Goal: Task Accomplishment & Management: Use online tool/utility

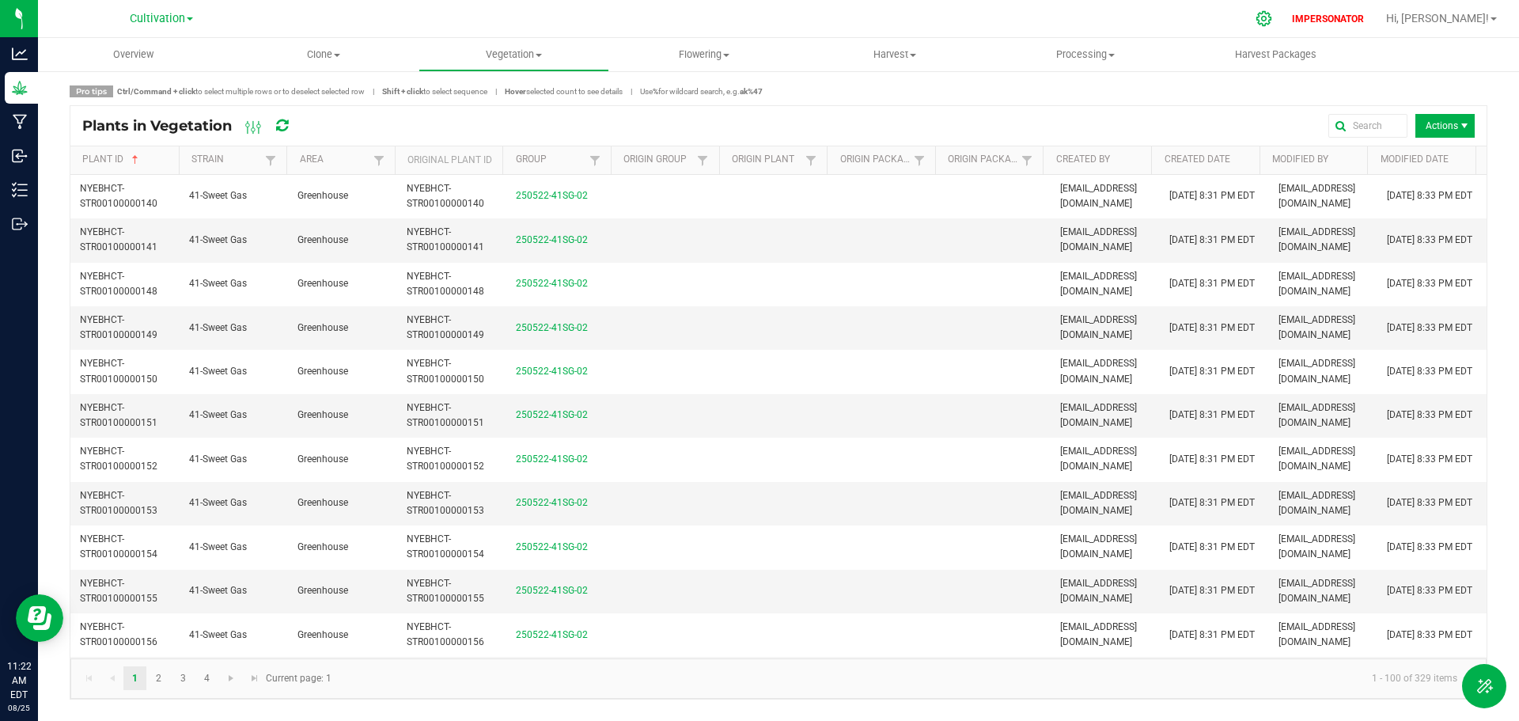
click at [1272, 17] on icon at bounding box center [1264, 18] width 17 height 17
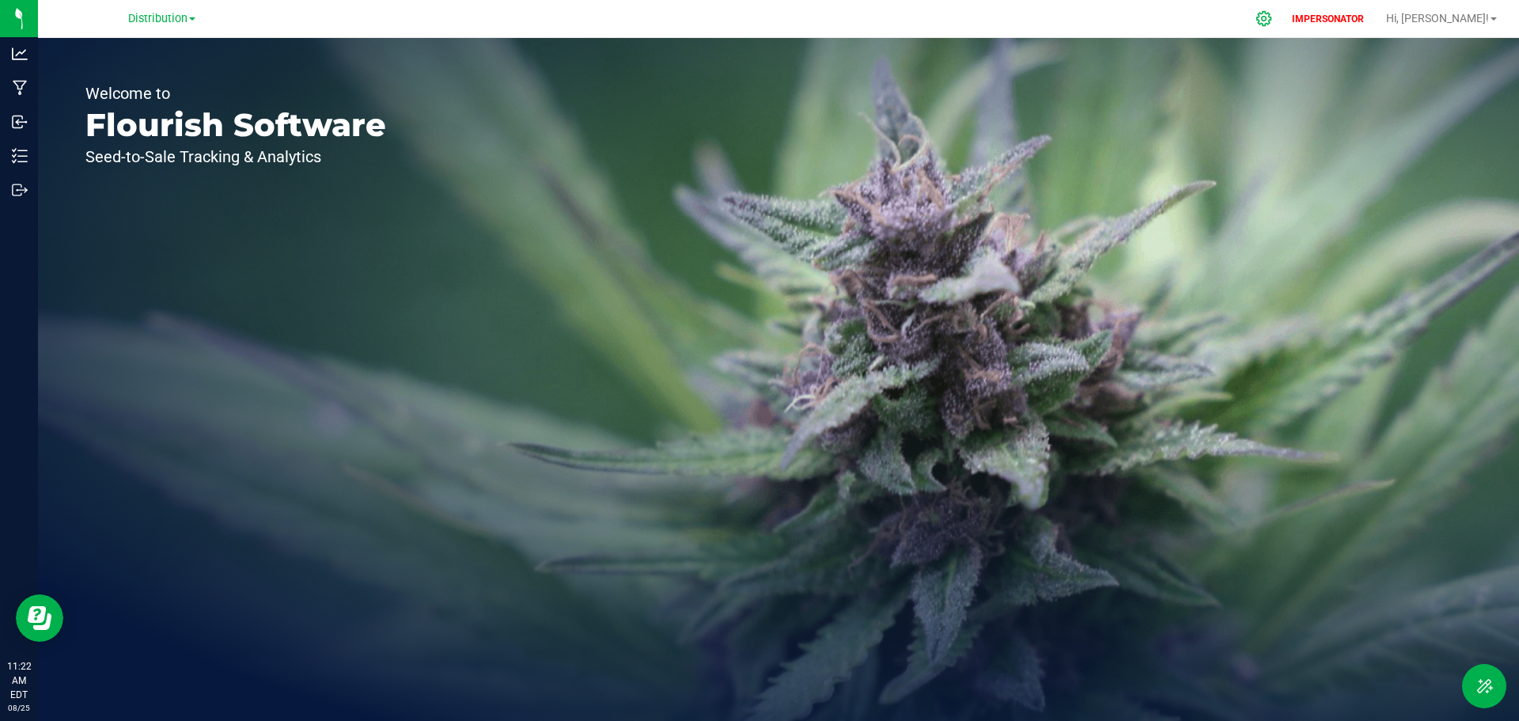
click at [1272, 21] on icon at bounding box center [1264, 18] width 15 height 15
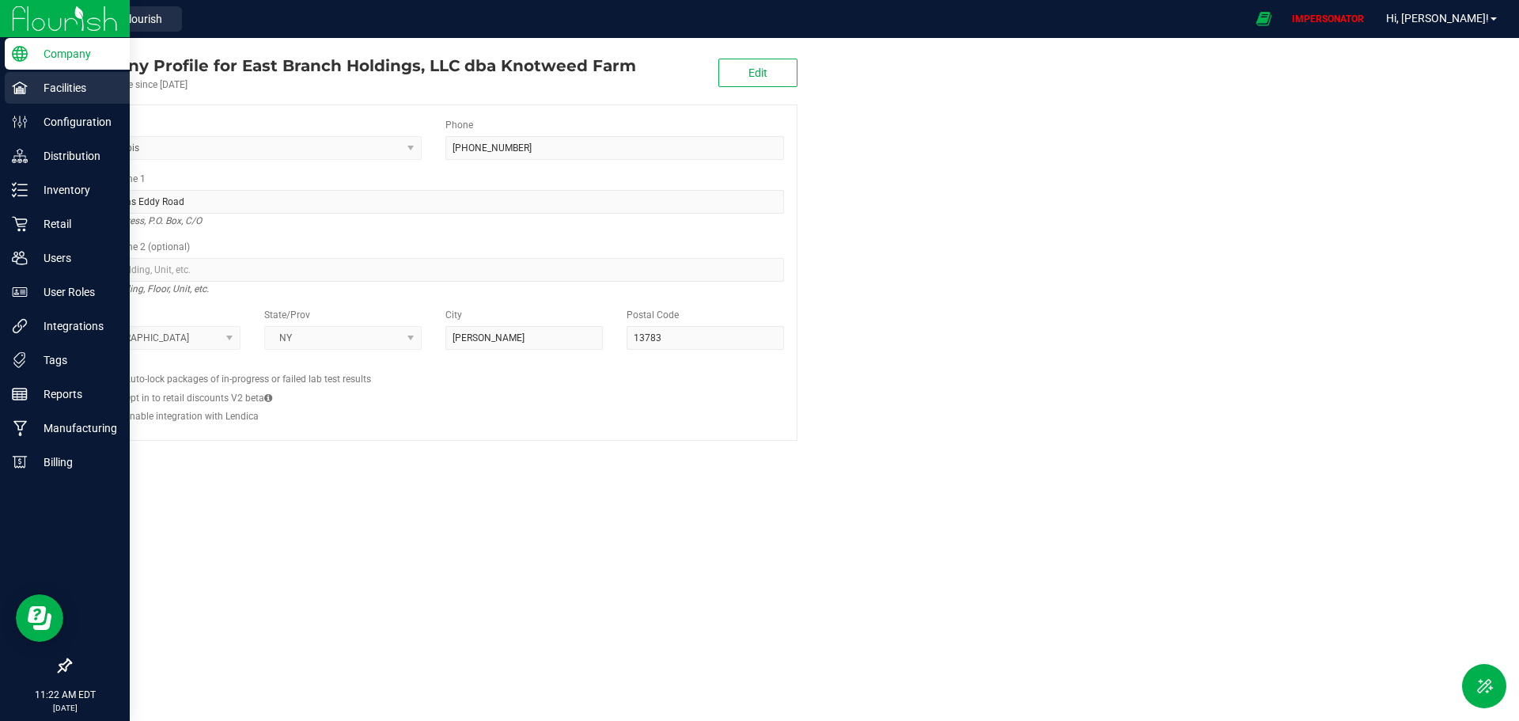
click at [63, 82] on p "Facilities" at bounding box center [75, 87] width 95 height 19
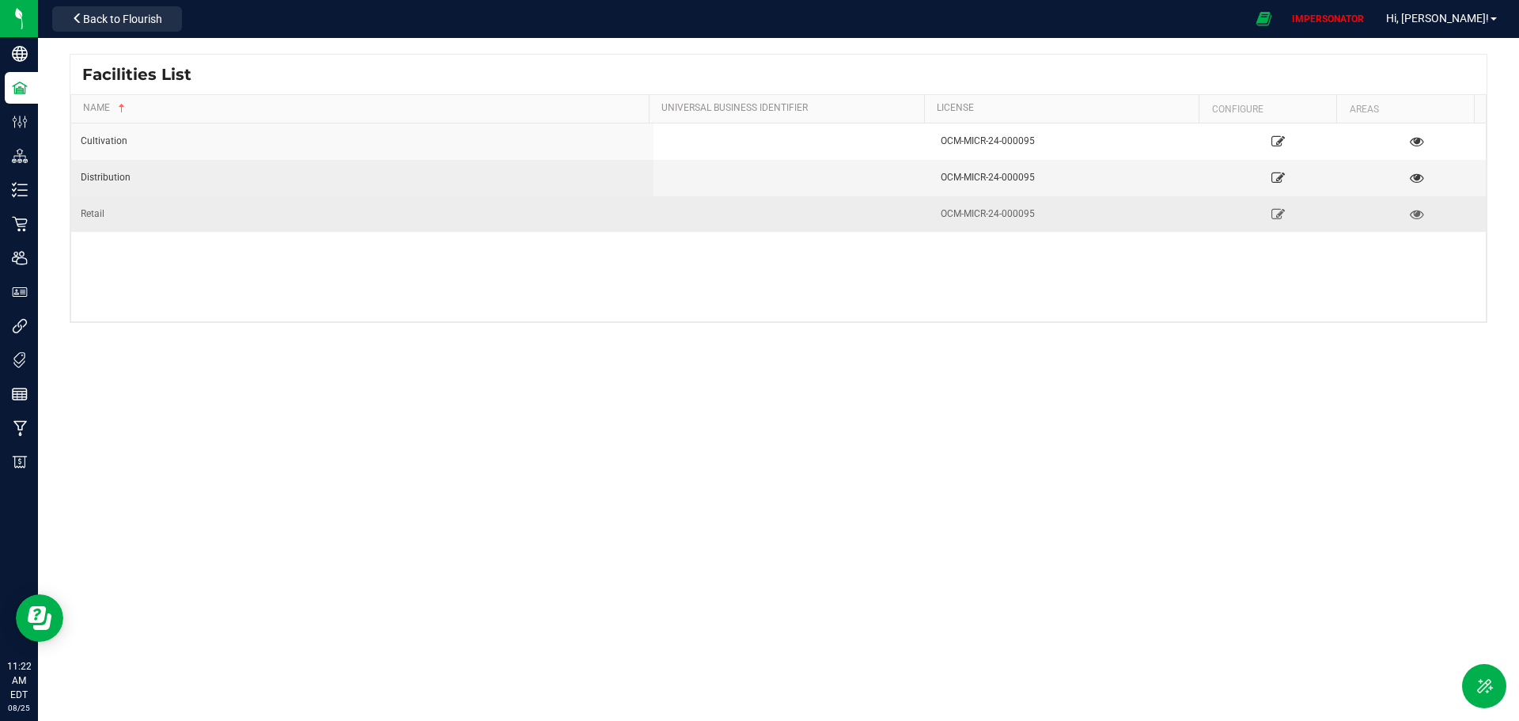
drag, startPoint x: 104, startPoint y: 222, endPoint x: 104, endPoint y: 212, distance: 10.3
click at [104, 217] on td "Retail" at bounding box center [362, 214] width 582 height 36
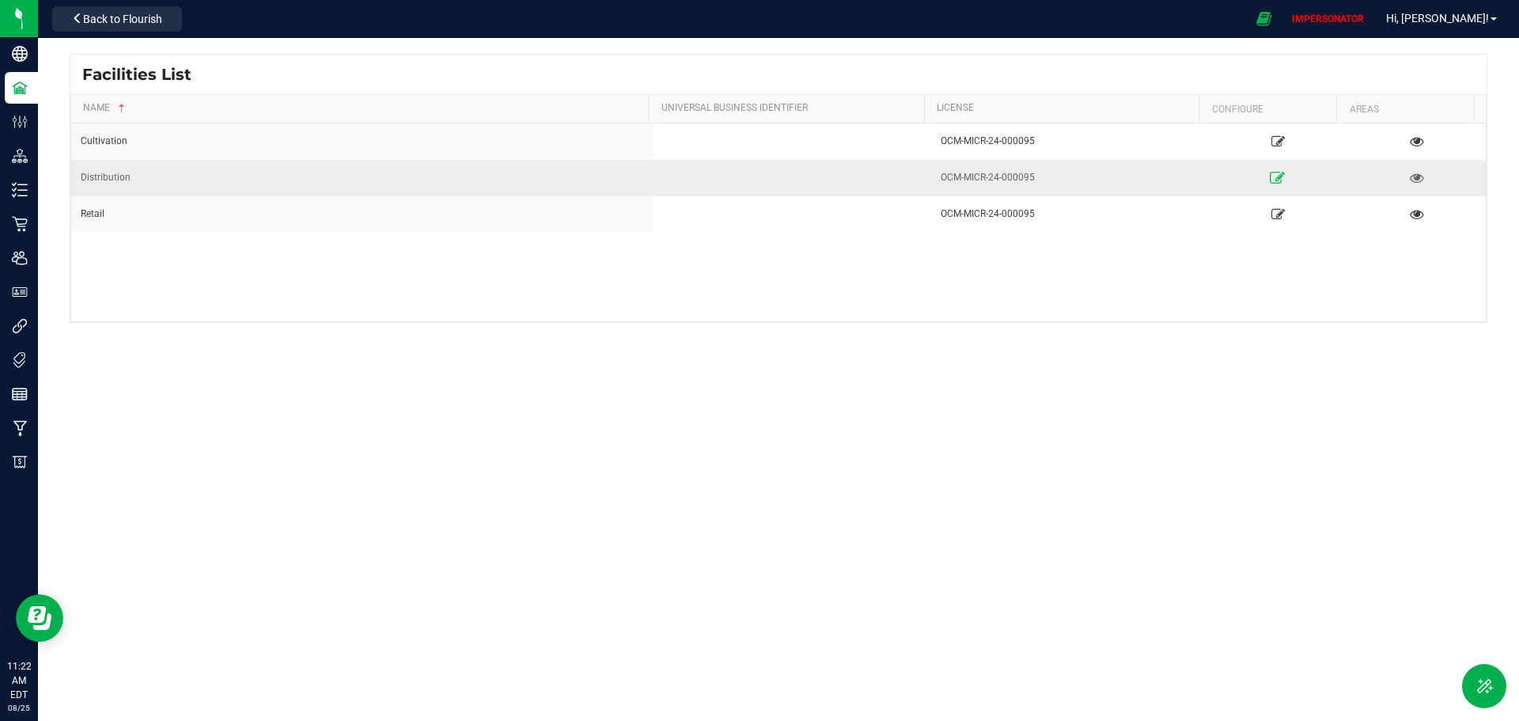
click at [1271, 178] on icon at bounding box center [1278, 177] width 15 height 11
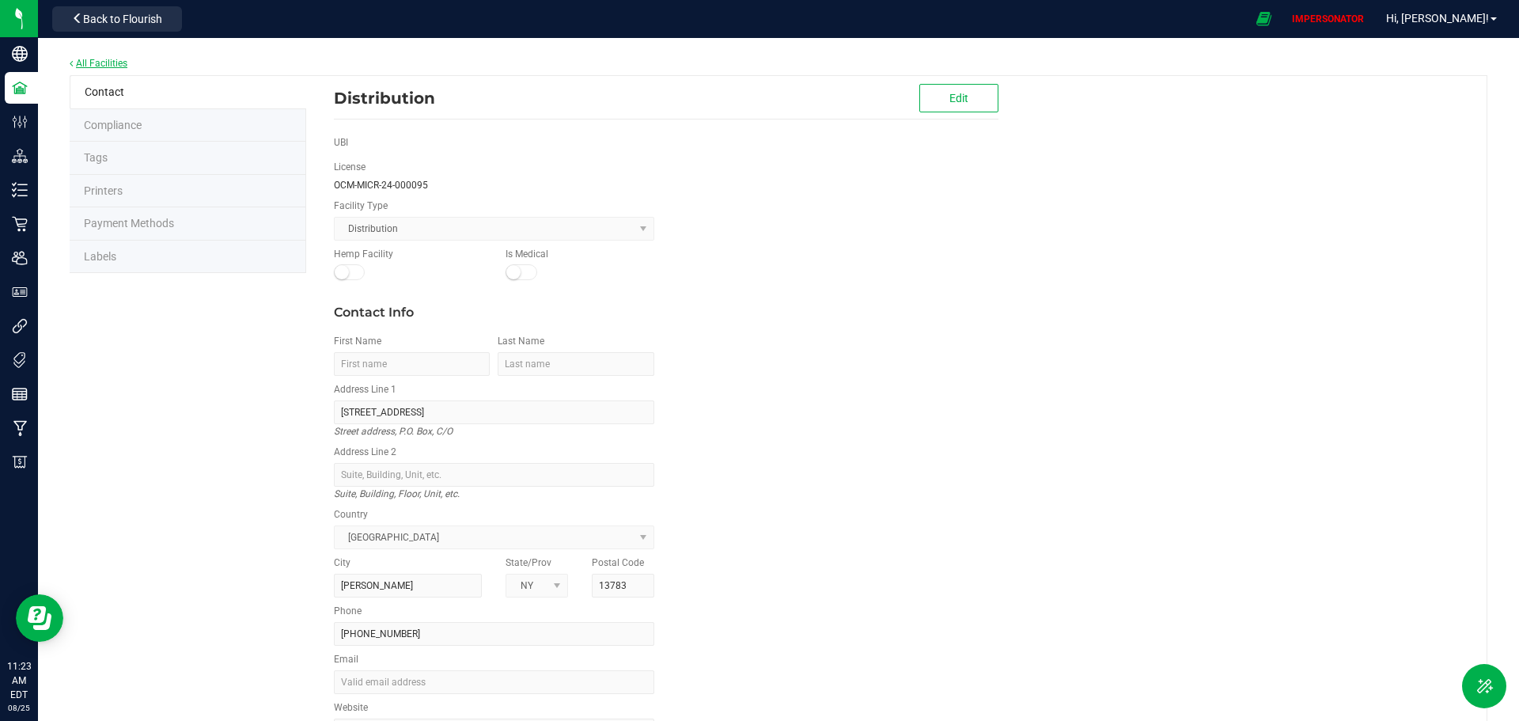
click at [100, 62] on link "All Facilities" at bounding box center [99, 63] width 58 height 11
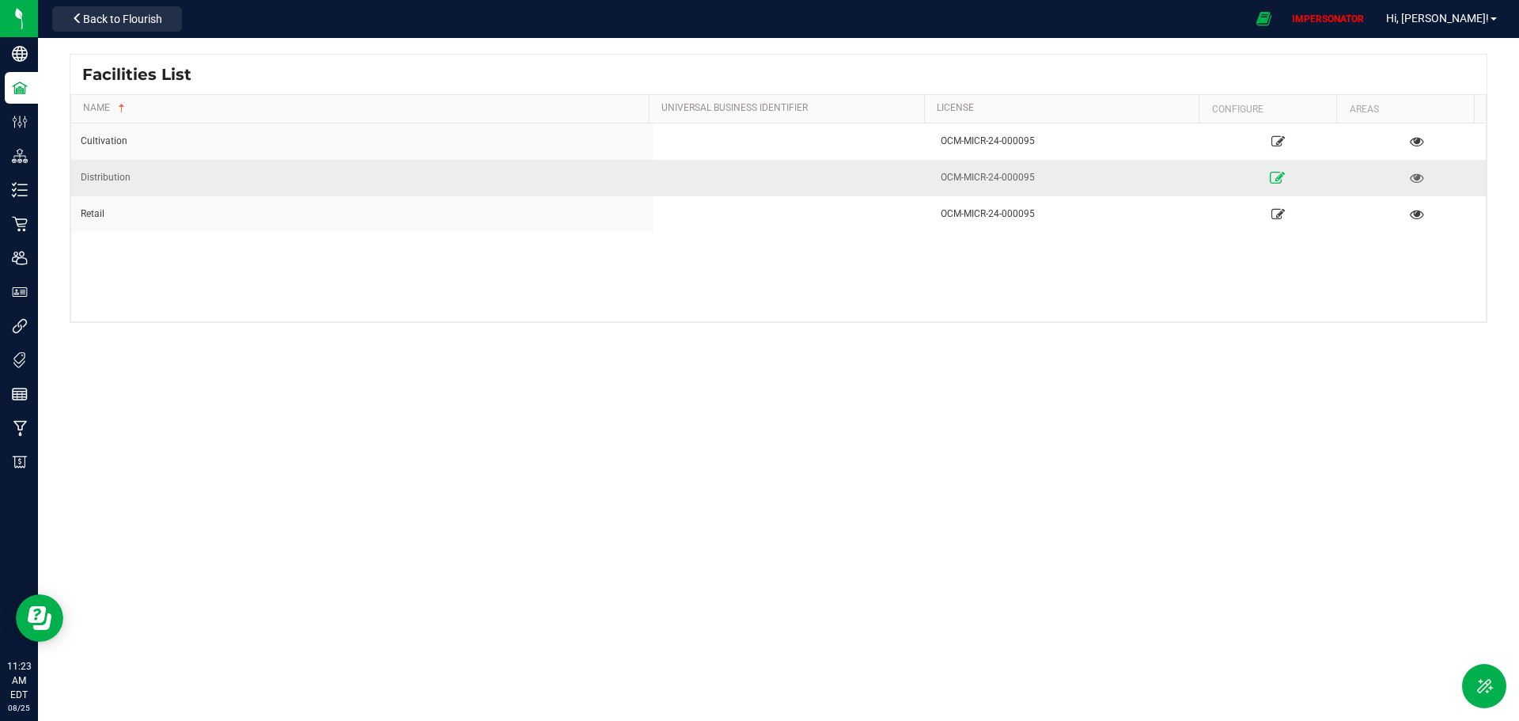
click at [1272, 180] on icon at bounding box center [1278, 177] width 15 height 11
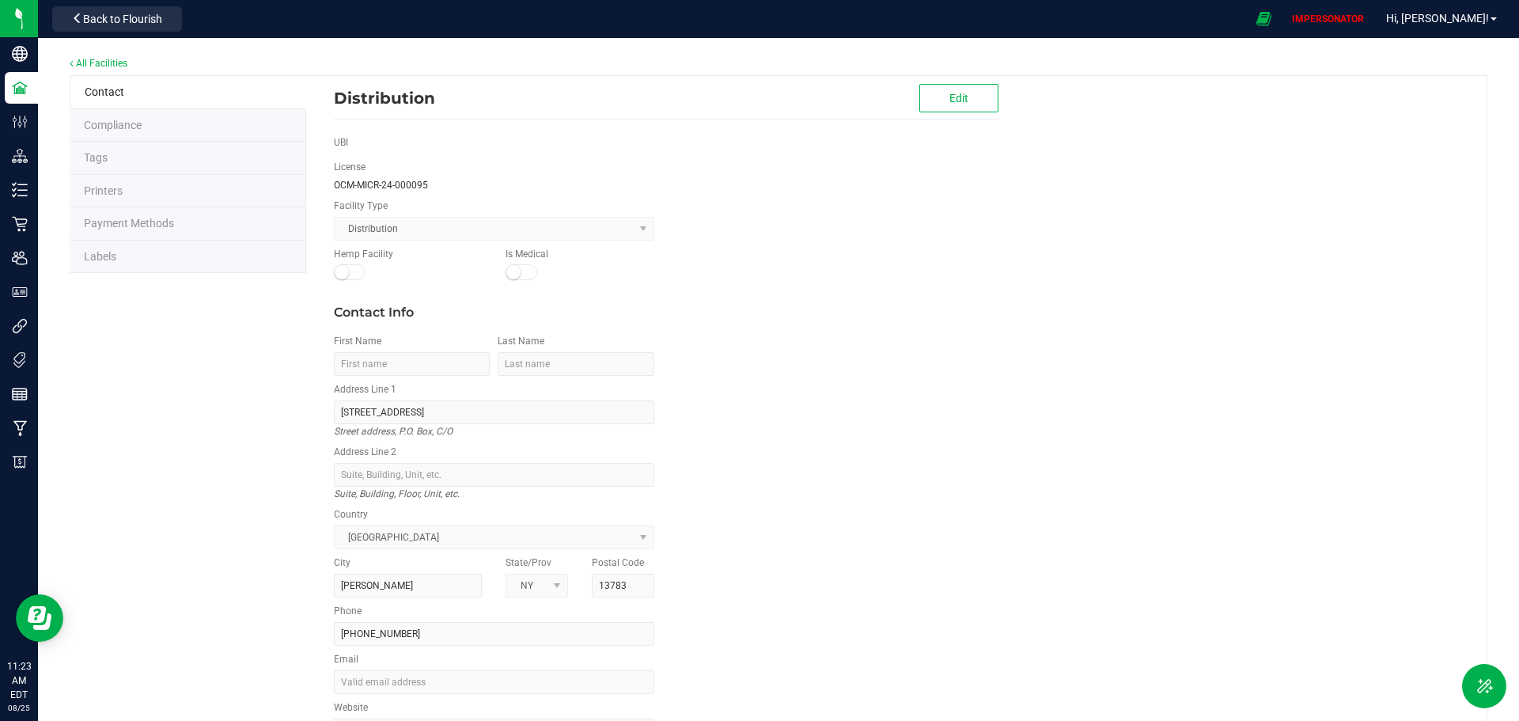
click at [98, 260] on span "Labels" at bounding box center [100, 256] width 32 height 13
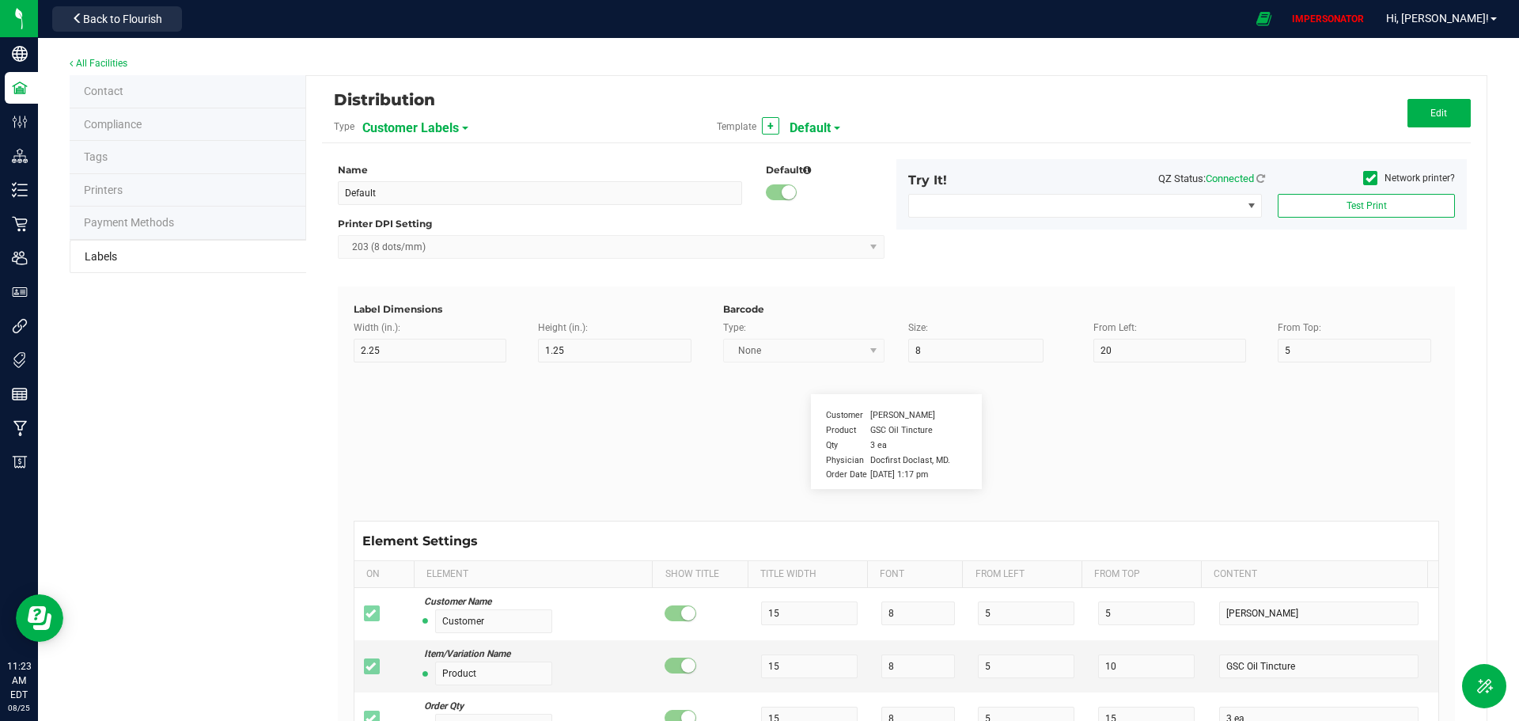
click at [413, 127] on span "Customer Labels" at bounding box center [410, 128] width 97 height 27
click at [395, 220] on span "Package Labels" at bounding box center [402, 220] width 67 height 11
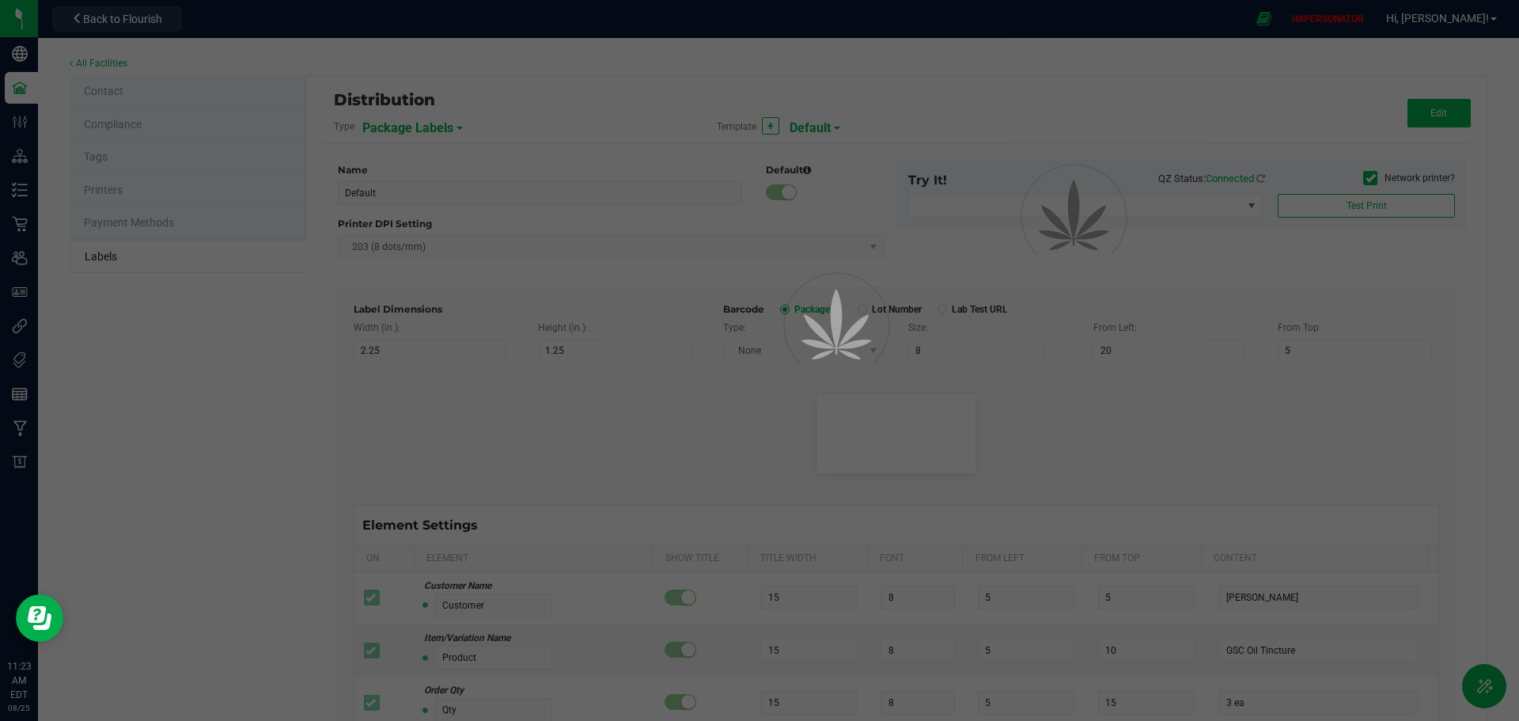
type input "4"
type input "3"
type input "5"
type input "40"
type input "Package ID"
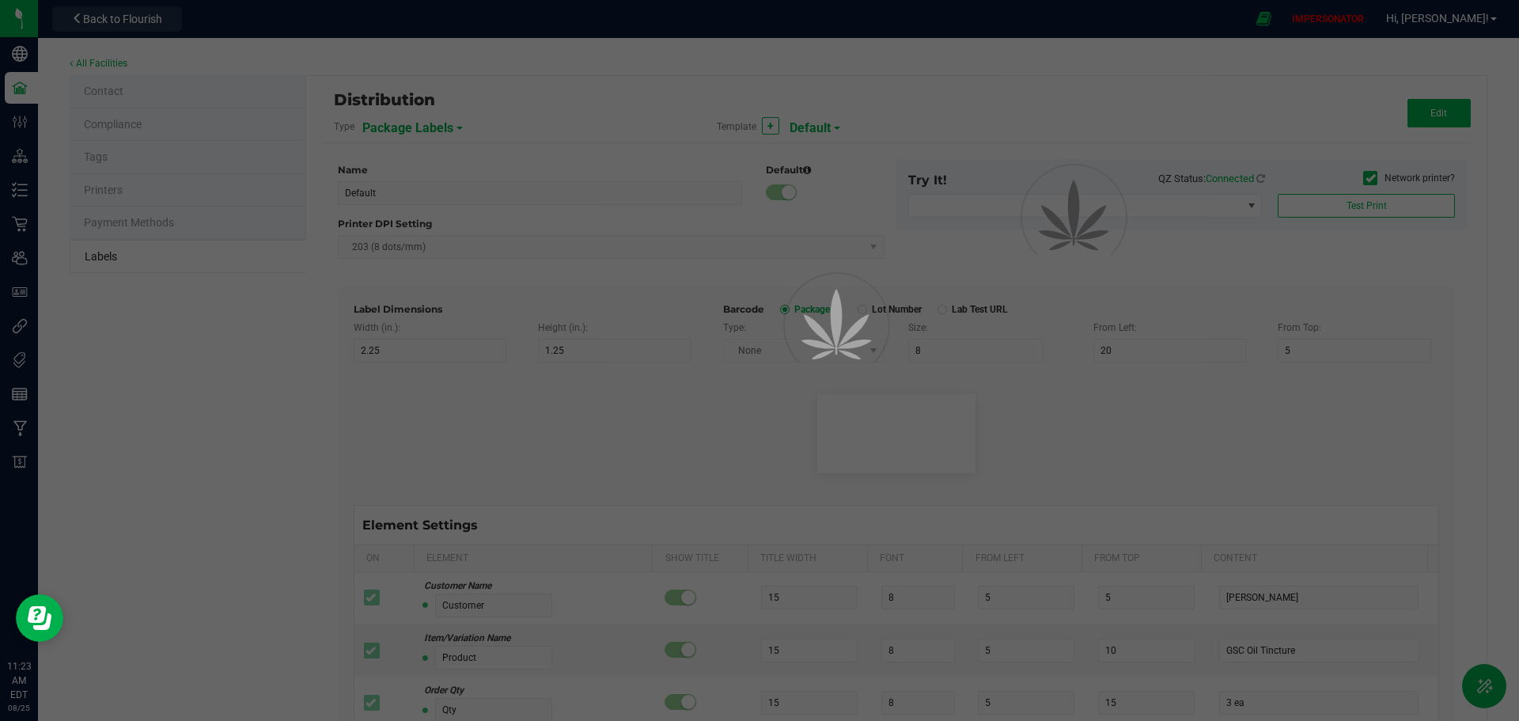
type input "25"
type input "10"
type input "CADMODS-20200420-096"
type input "SKU Name"
type input "25"
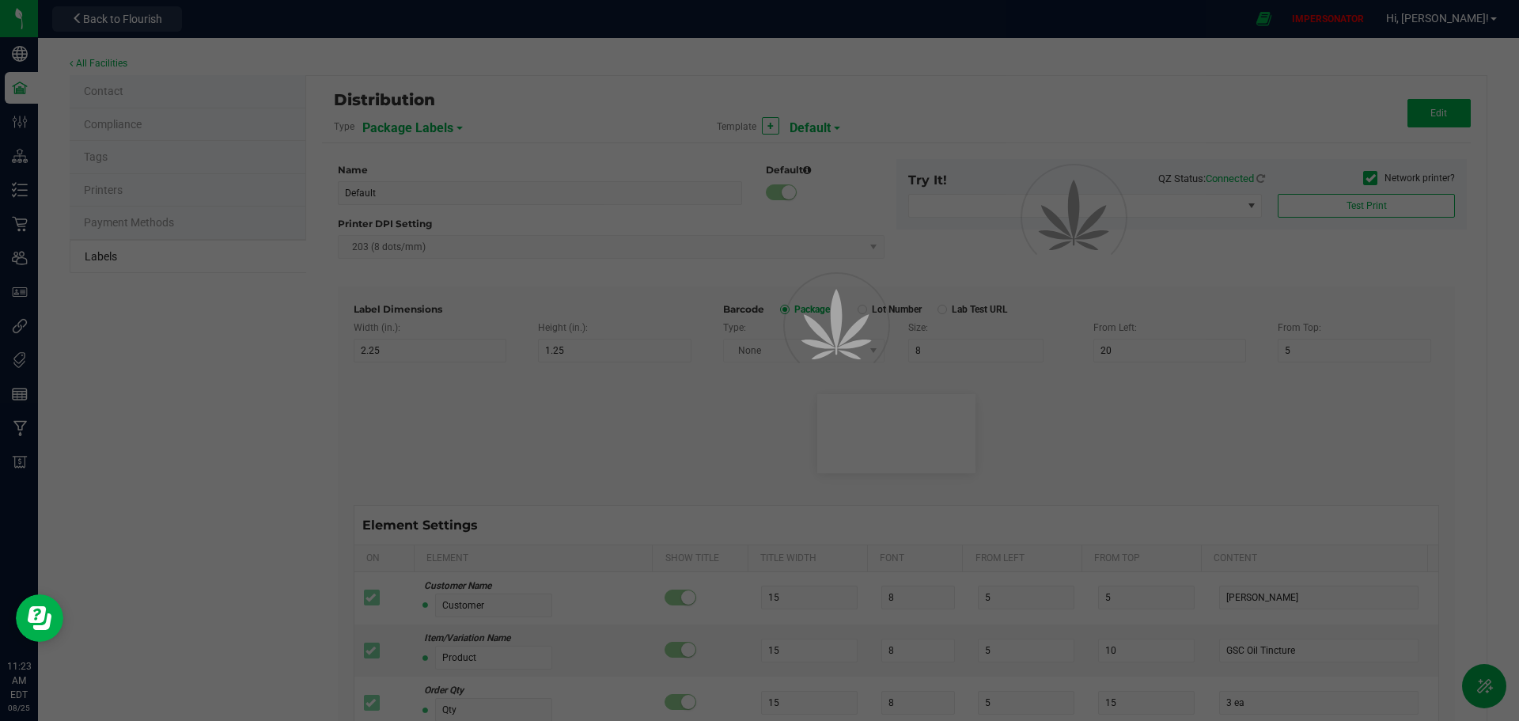
type input "10"
type input "Gelato Pen"
type input "Strain"
type input "25"
type input "10"
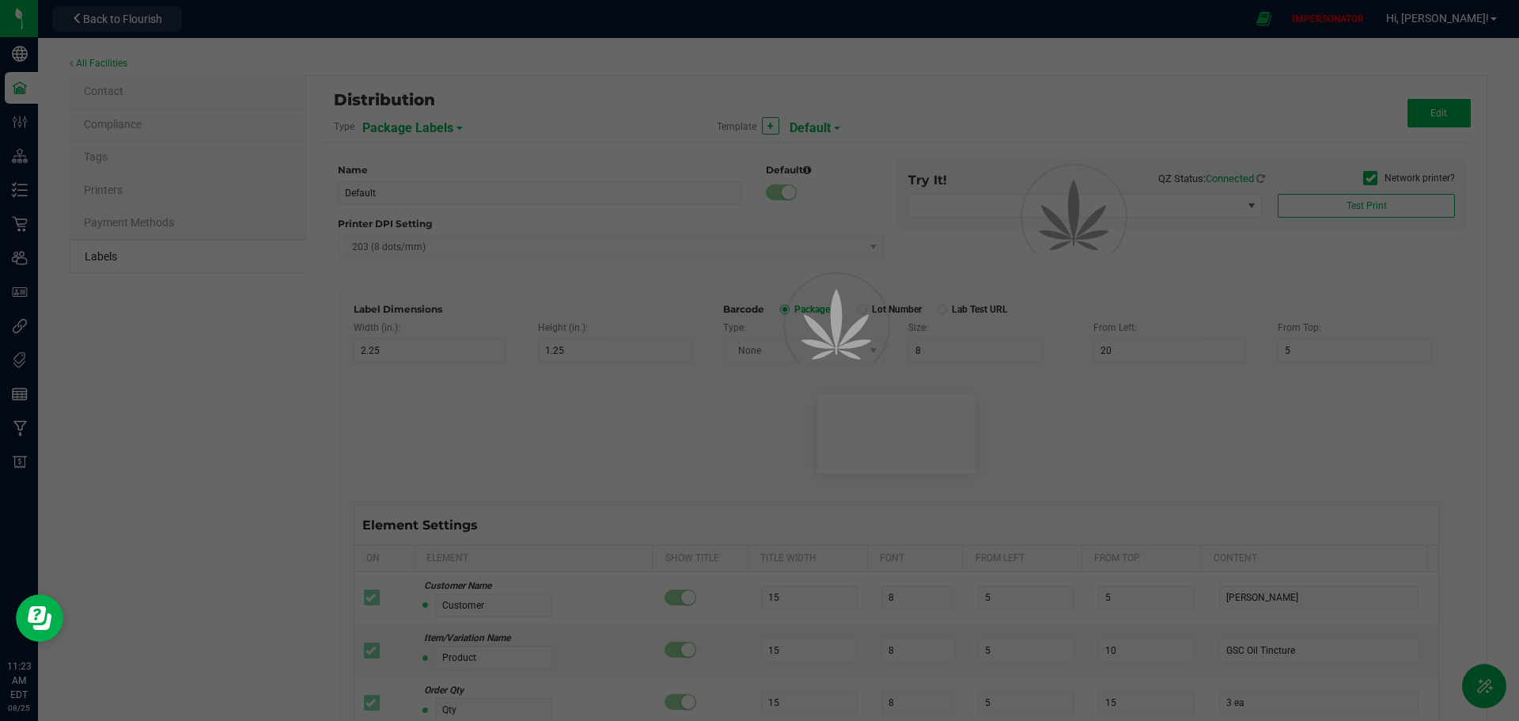
type input "Gelato"
type input "Size"
type input "25"
type input "10"
type input "44 ea"
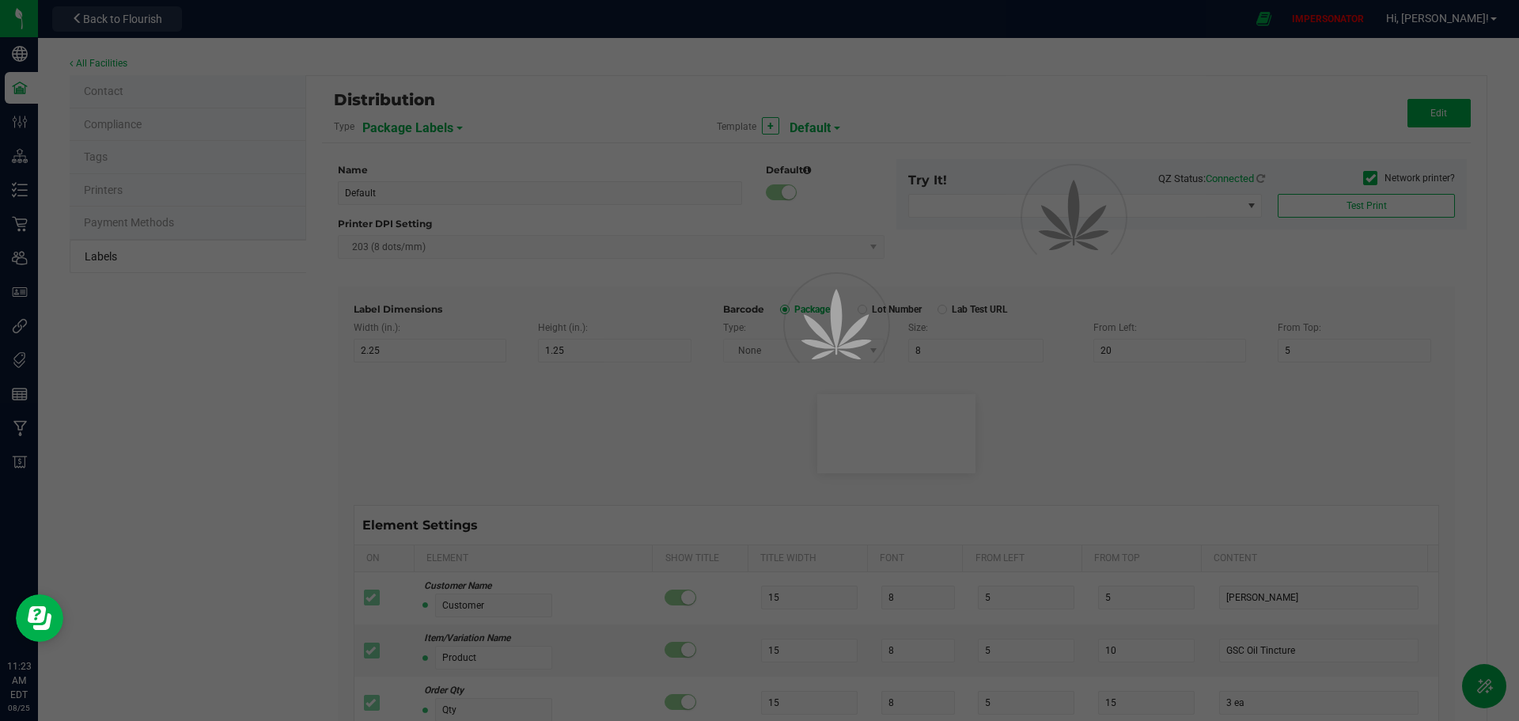
type input "Package Date"
type input "25"
type input "10"
type input "[DATE] 10:14pm"
type input "Lot Number"
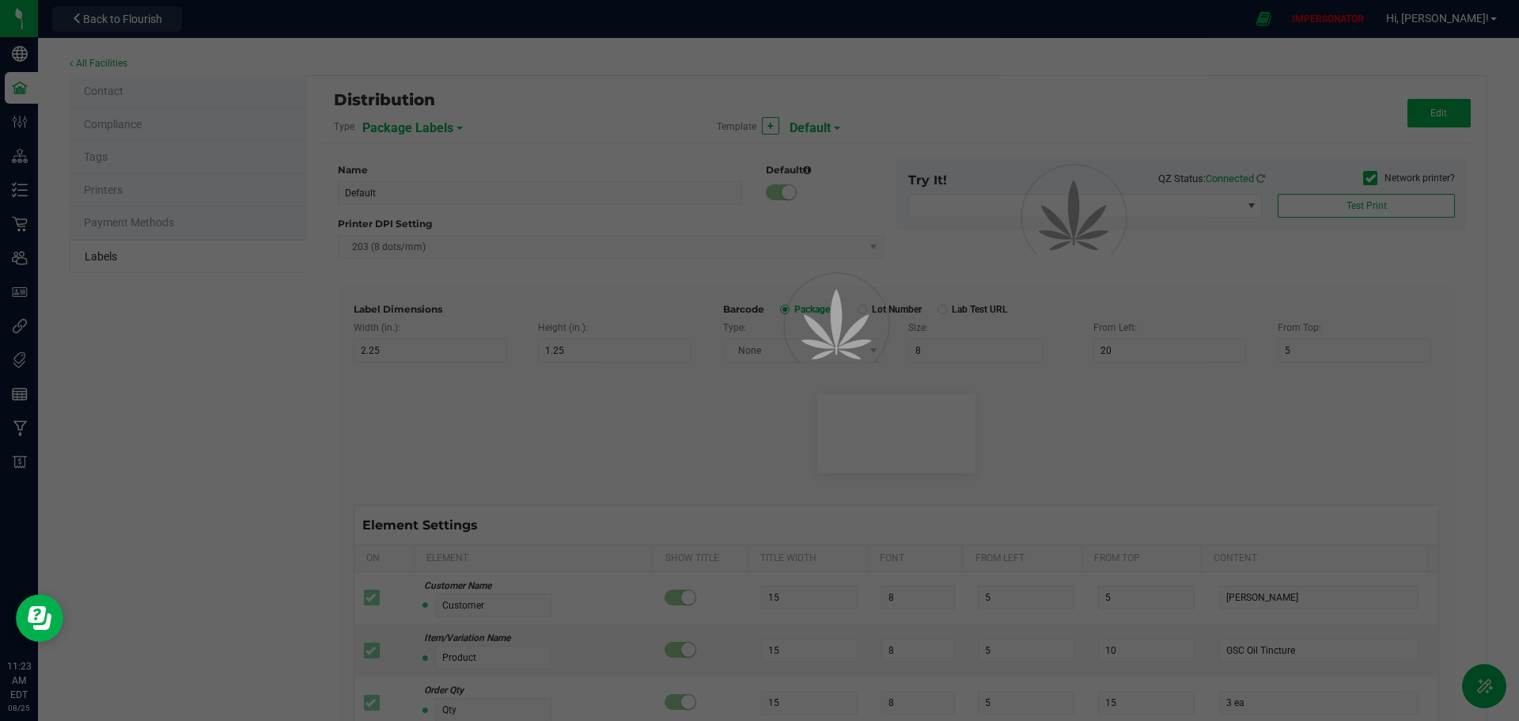
type input "25"
type input "10"
type input "30"
type input "LOT918234"
type input "SKU"
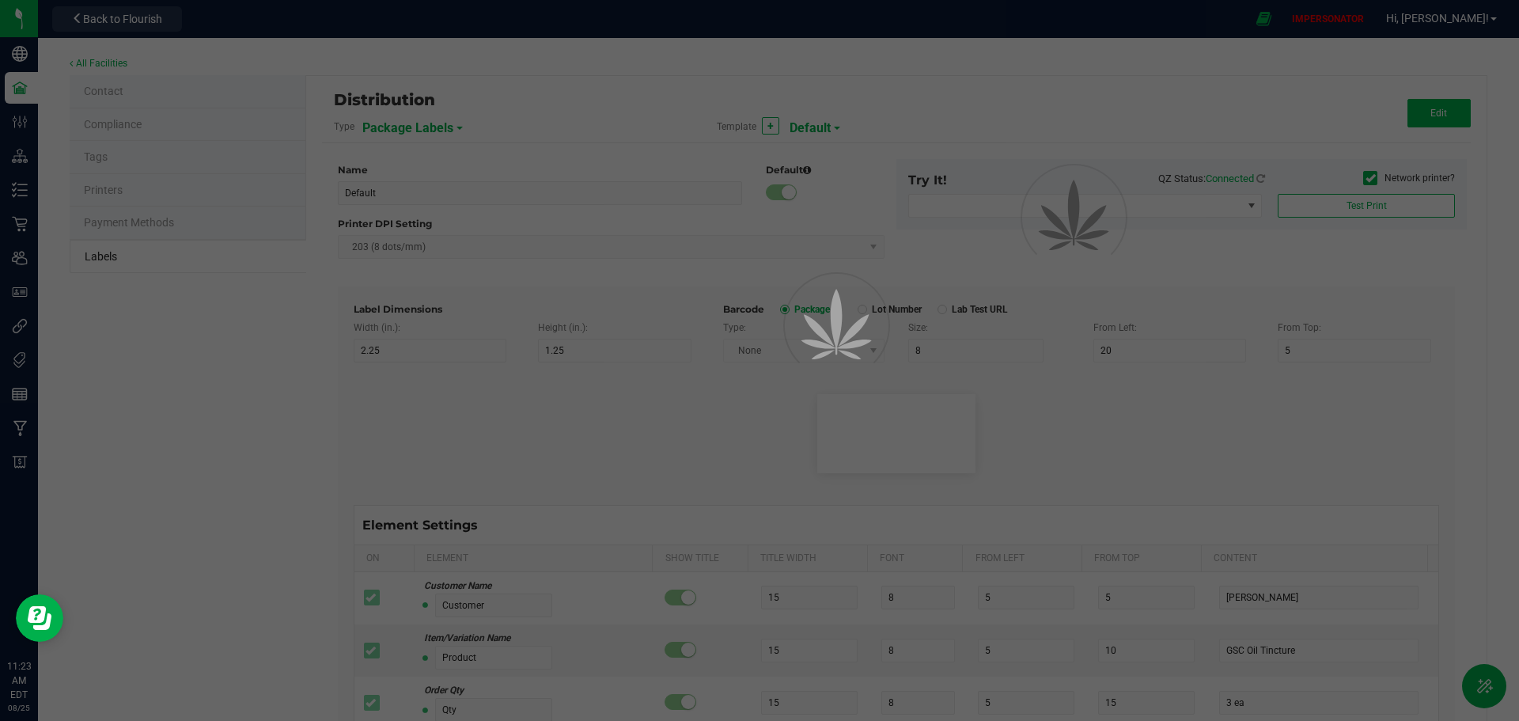
type input "25"
type input "10"
type input "30"
type input "42P017"
type input "Ref Field 1"
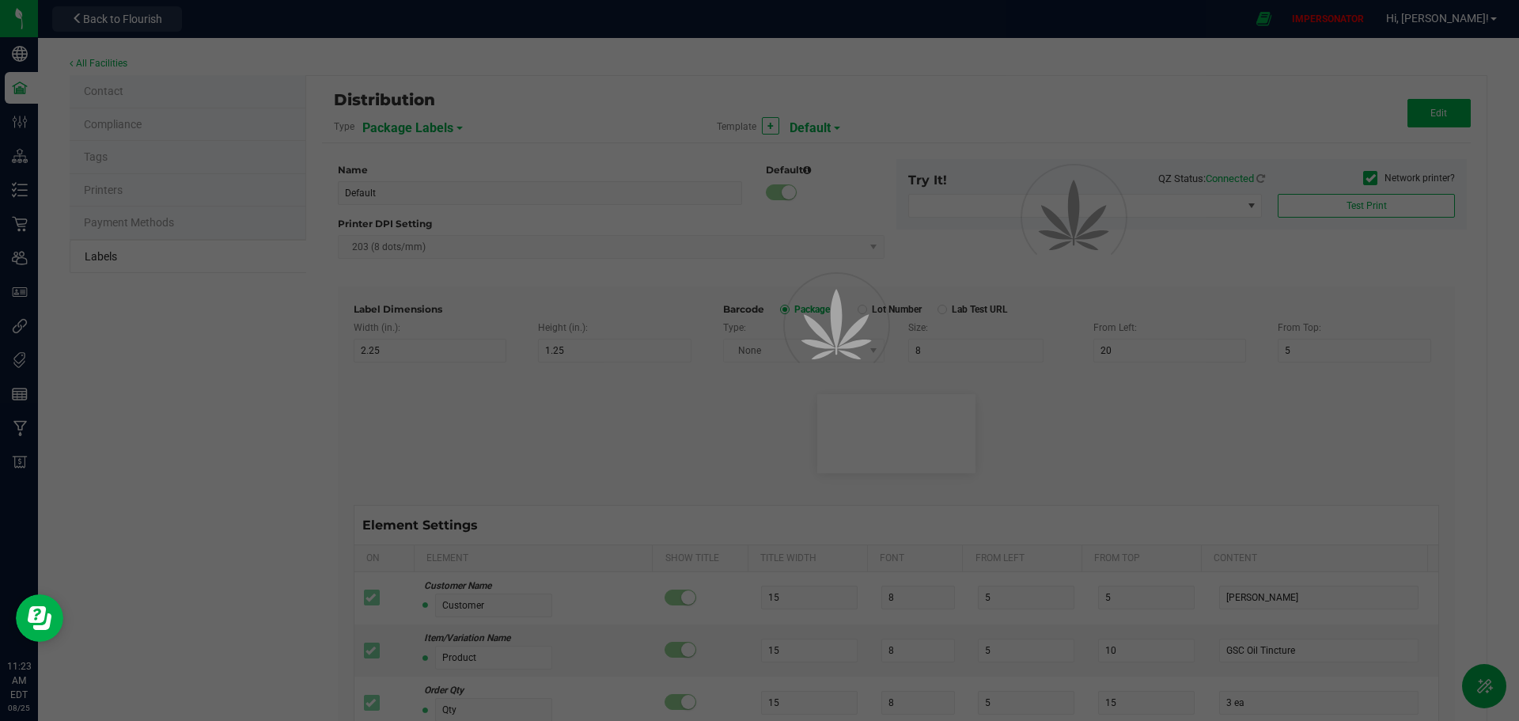
type input "25"
type input "10"
type input "35"
type input "Ref Field 1 Value"
type input "Ref Field 2"
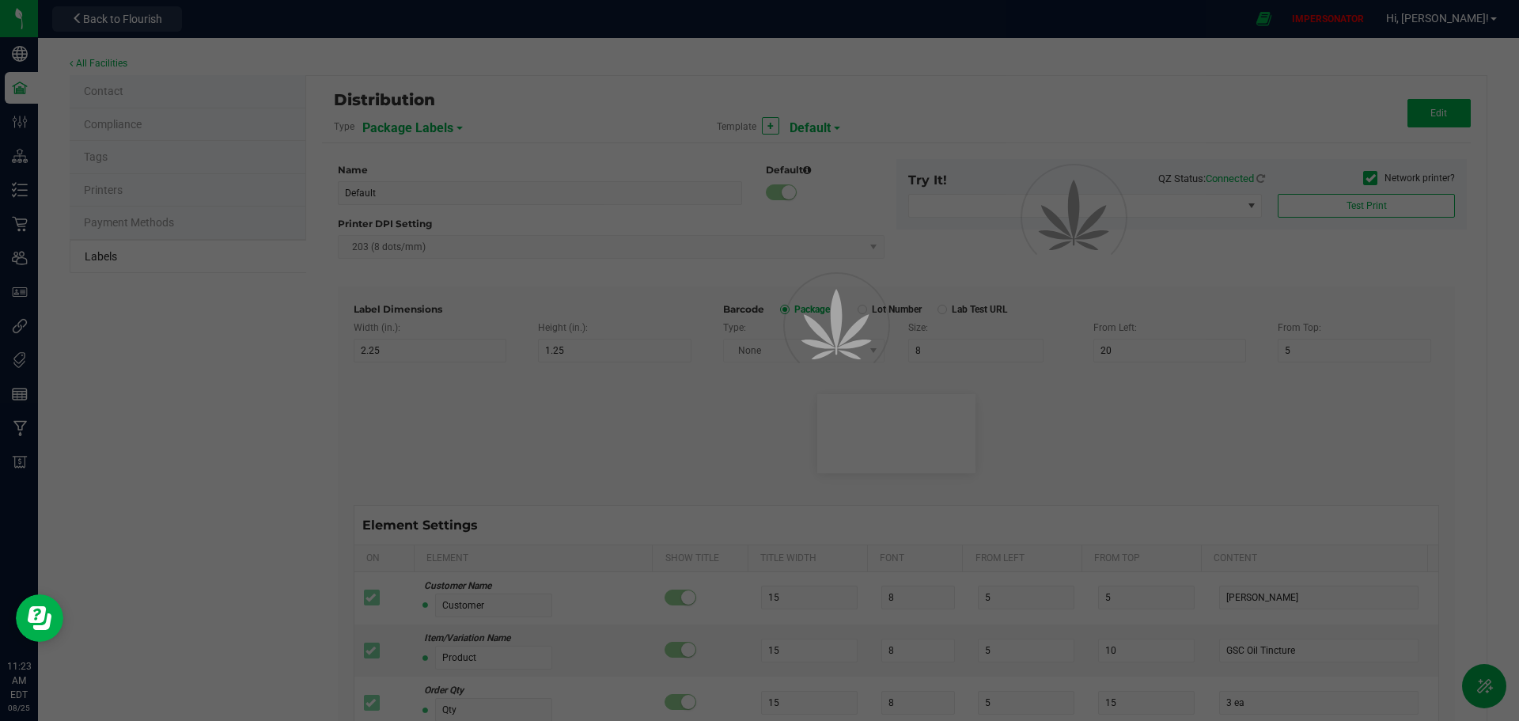
type input "25"
type input "10"
type input "35"
type input "Ref Field 2 Value"
type input "Ref Field 3"
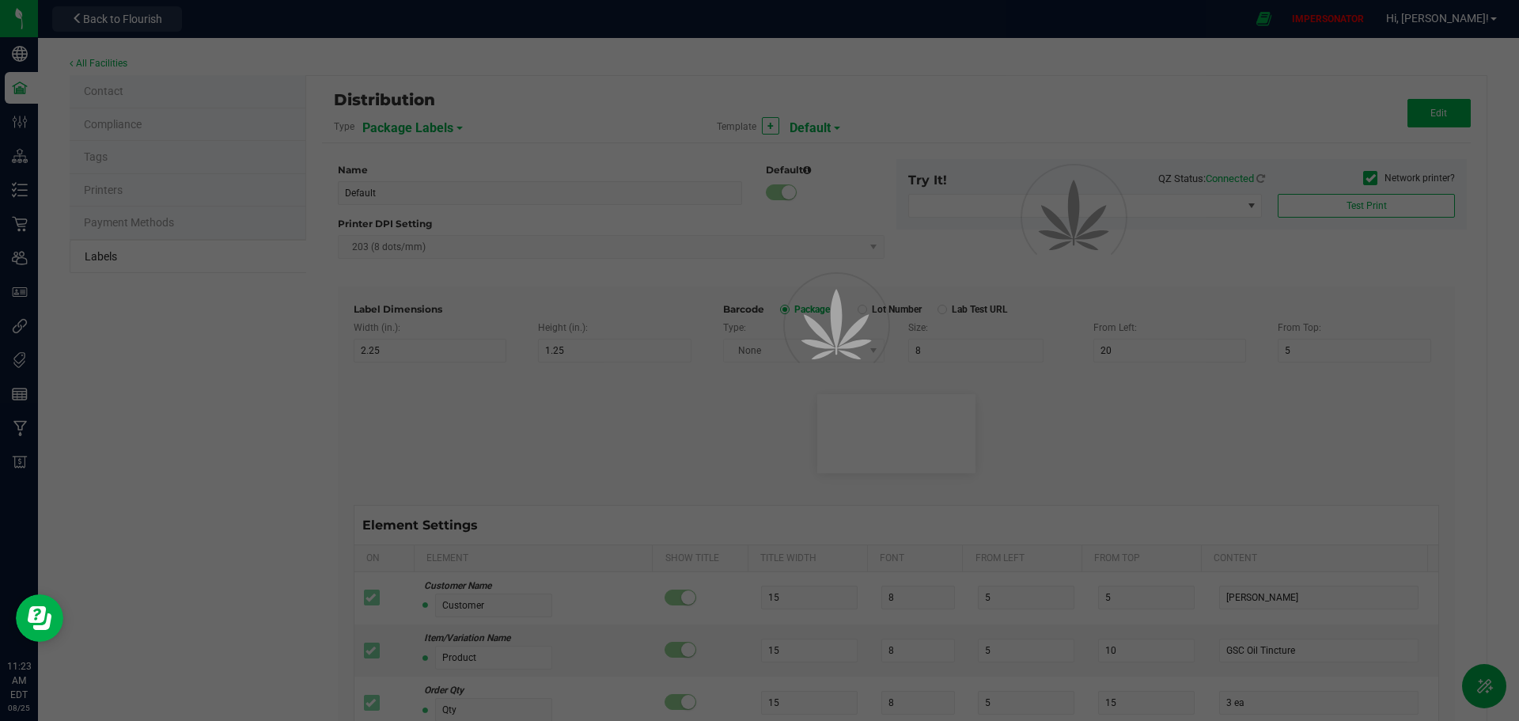
type input "25"
type input "10"
type input "35"
type input "Ref Field 3 Value"
type input "Item Ref Field 1"
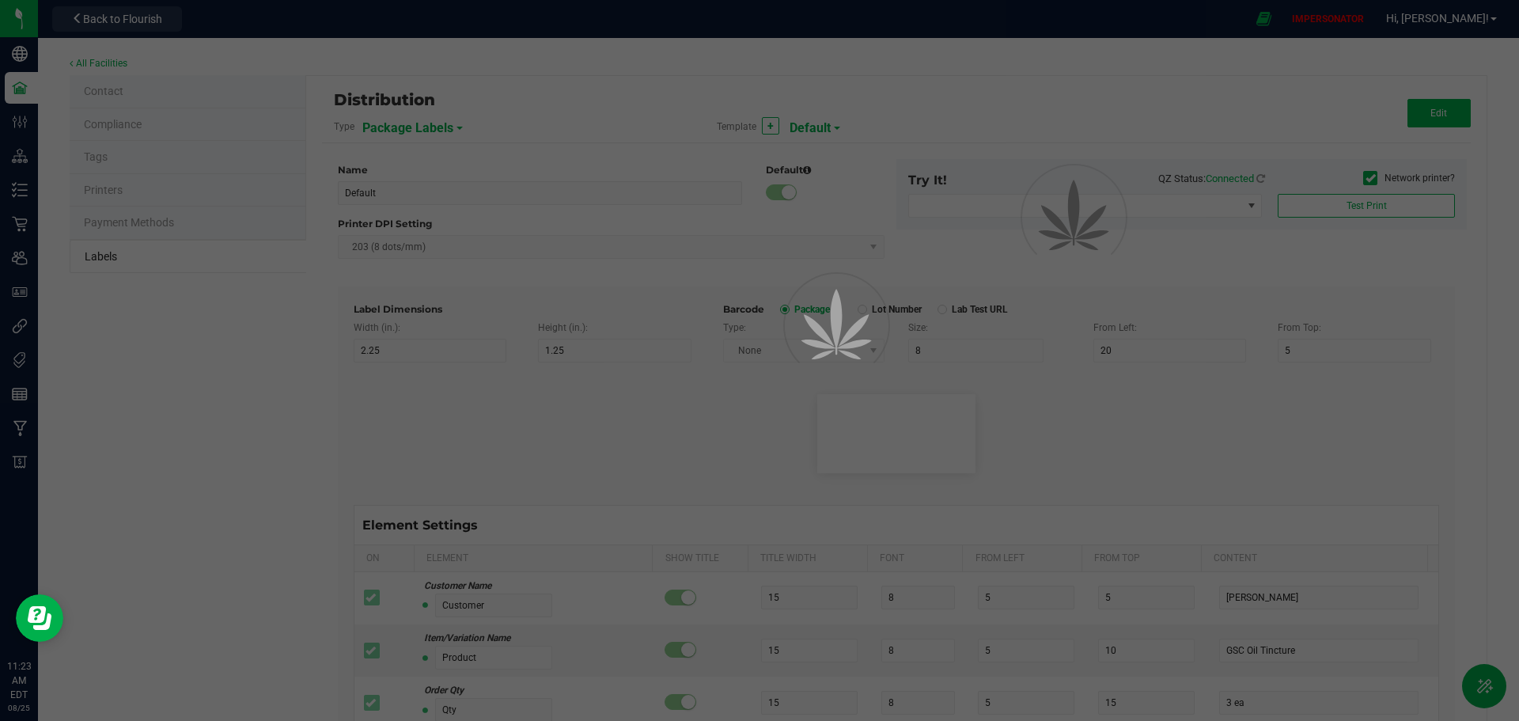
type input "25"
type input "10"
type input "35"
type input "Item Ref Field 1 Value"
type input "Item Ref Field 2"
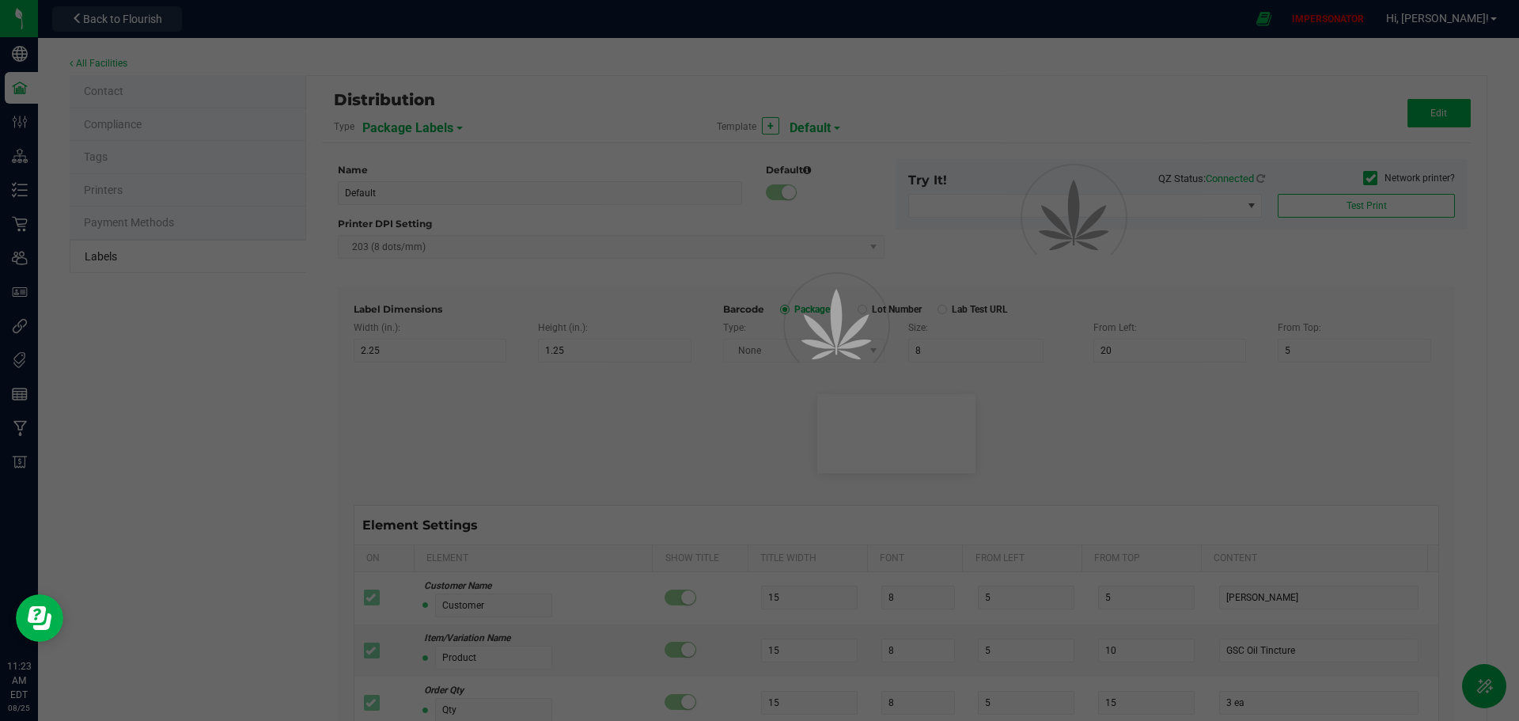
type input "25"
type input "10"
type input "35"
type input "Item Ref Field 2 Value"
type input "Item Ref Field 3"
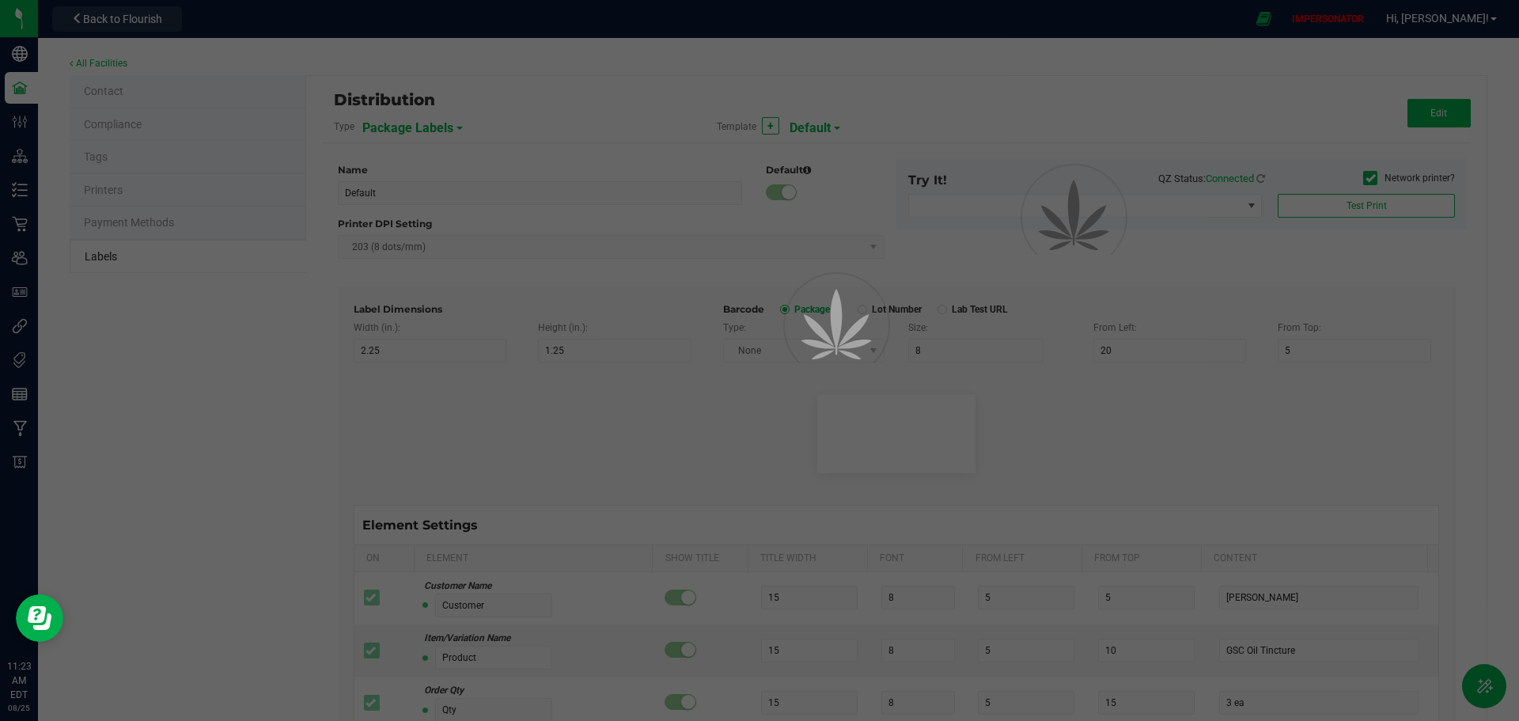
type input "25"
type input "10"
type input "35"
type input "Item Ref Field 3 Value"
type input "Item Ref Field 4"
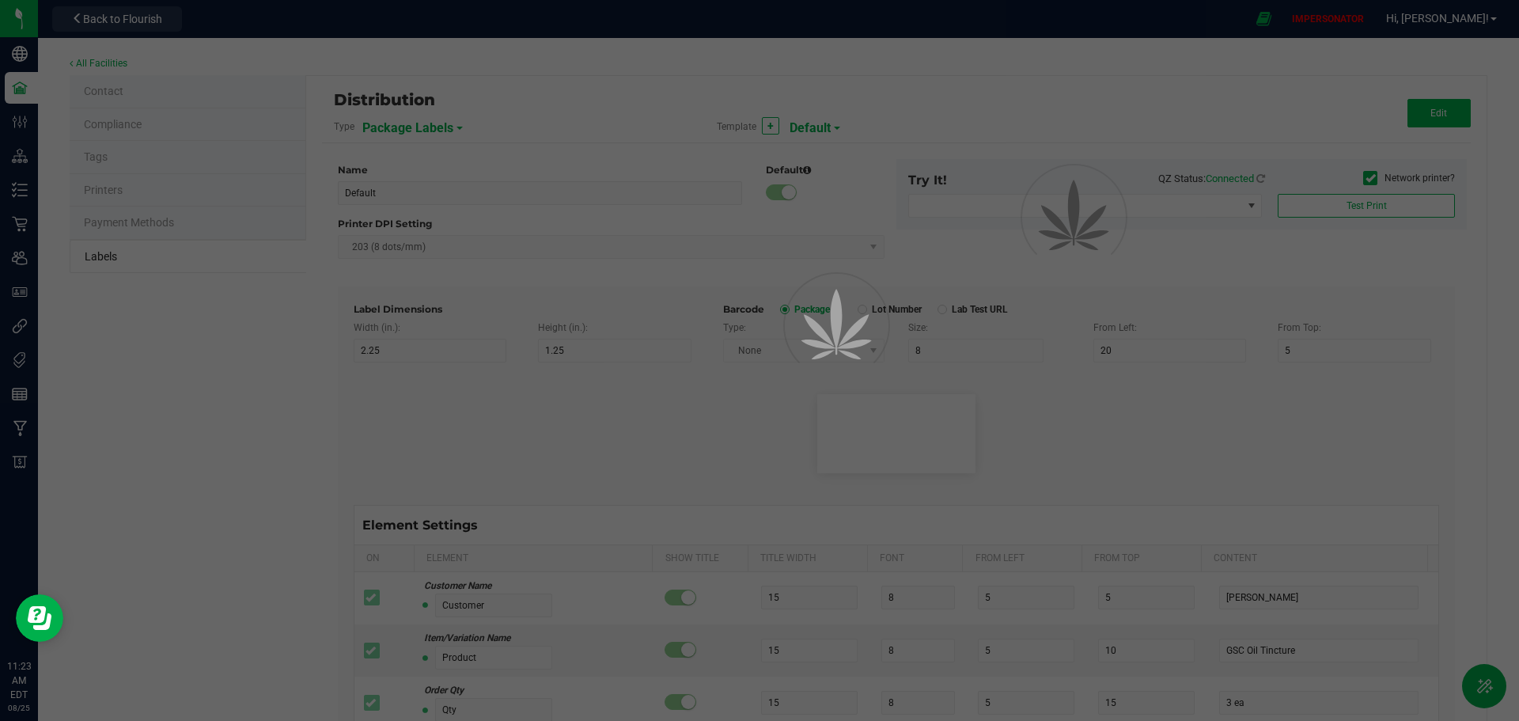
type input "25"
type input "10"
type input "35"
type input "Item Ref Field 4 Value"
type input "Item Ref Field 5"
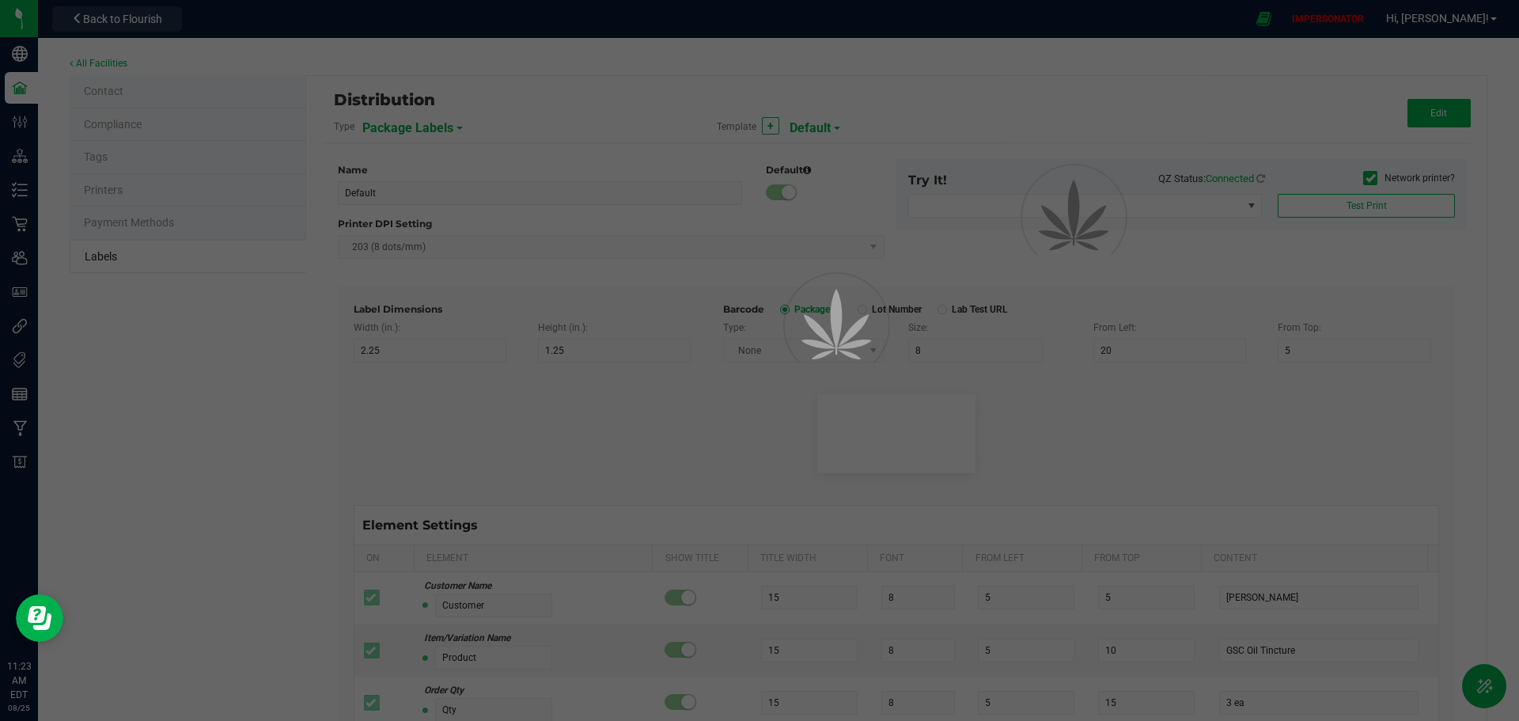
type input "25"
type input "10"
type input "35"
type input "Item Ref Field 5 Value"
type input "NDC Number"
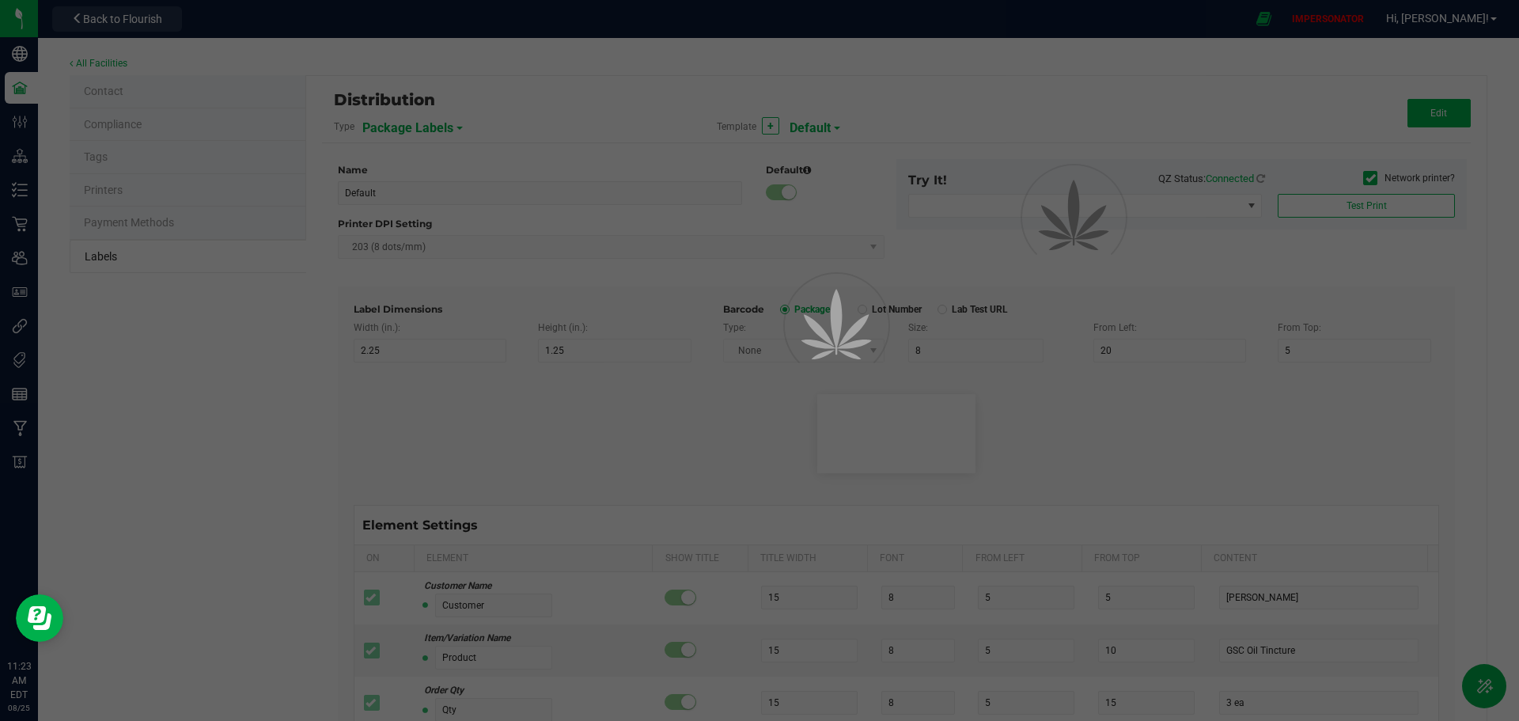
type input "25"
type input "10"
type input "35"
type input "[PHONE_NUMBER]"
type input "Number of Servings"
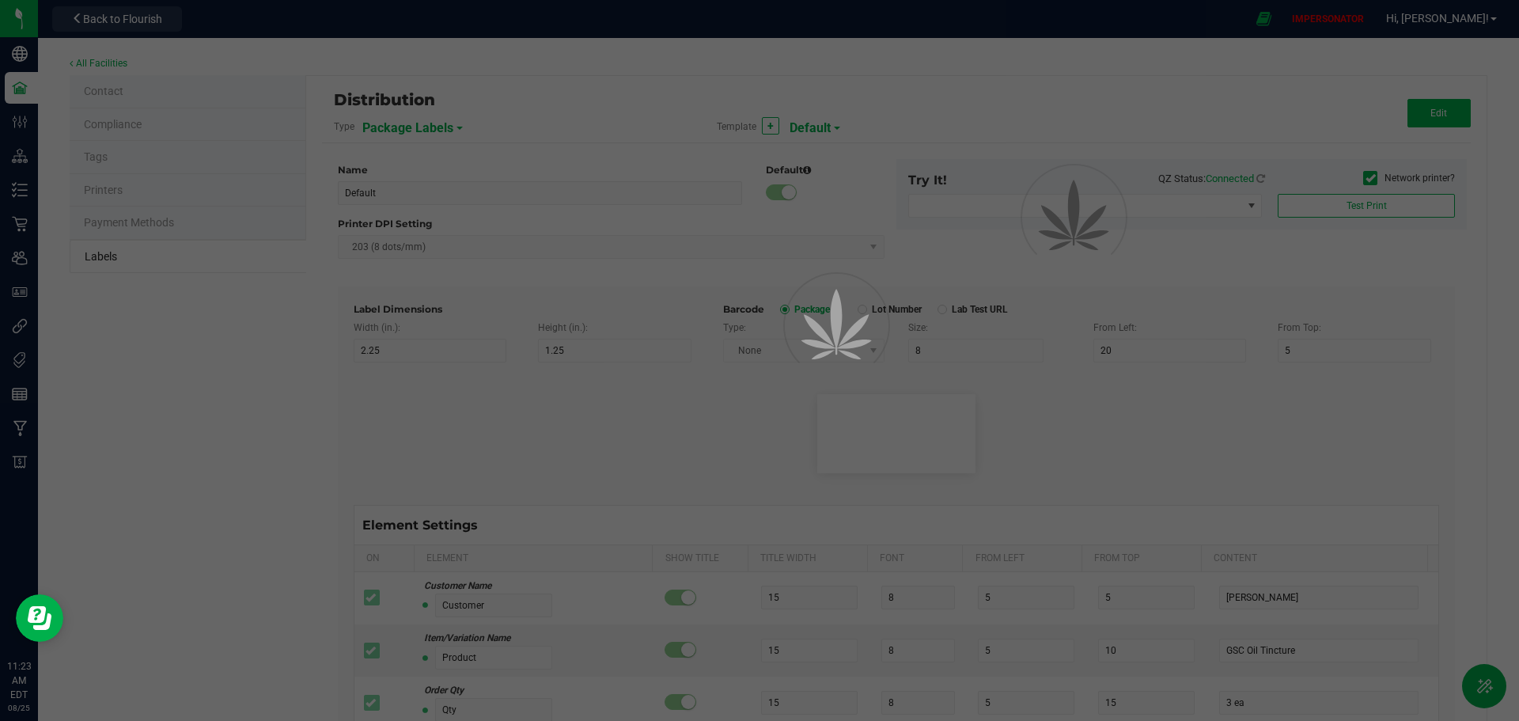
type input "25"
type input "10"
type input "35"
type input "4 servings/item"
type input "Serving Size"
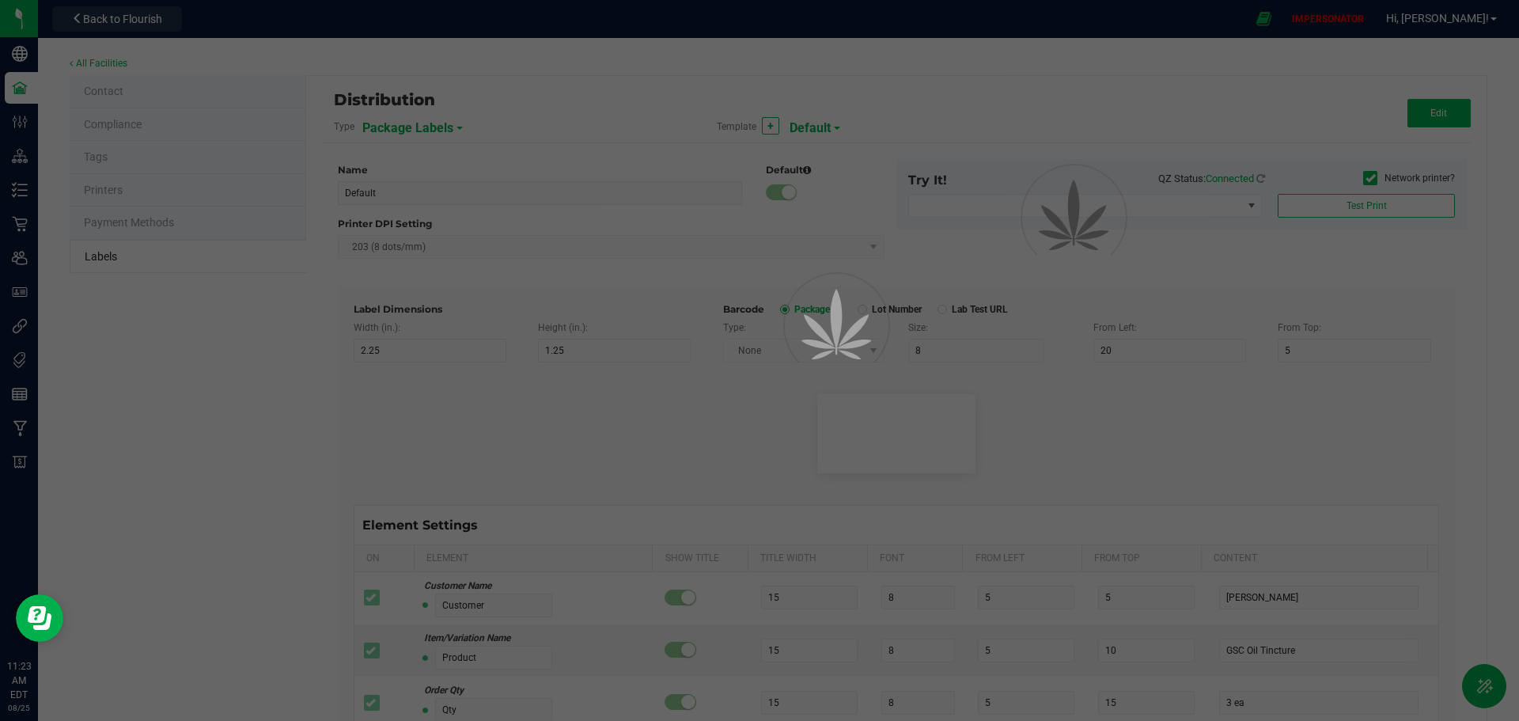
type input "25"
type input "10"
type input "35"
type input "1 cup"
type input "Serving Size (Grams)"
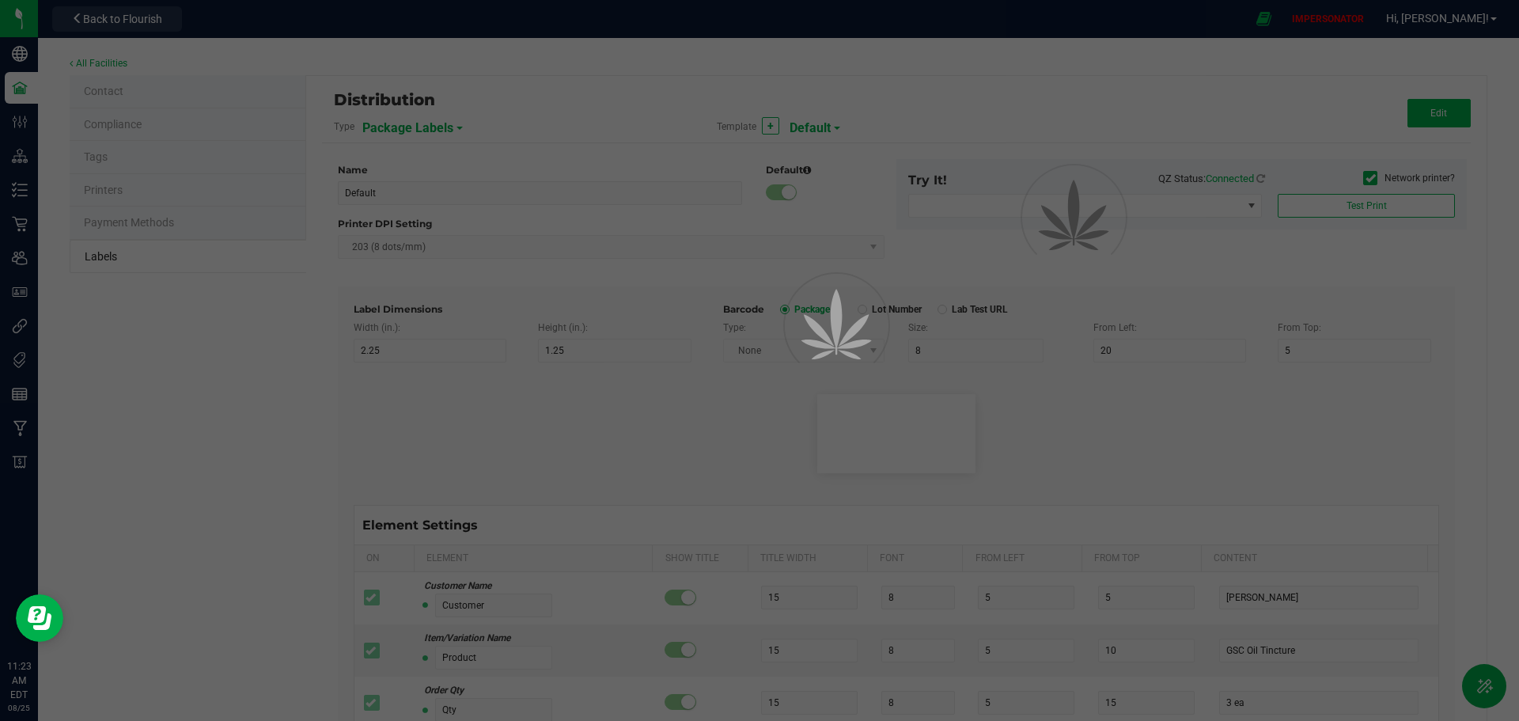
type input "25"
type input "10"
type input "35"
type input "4 g"
type input "Item Ingredients"
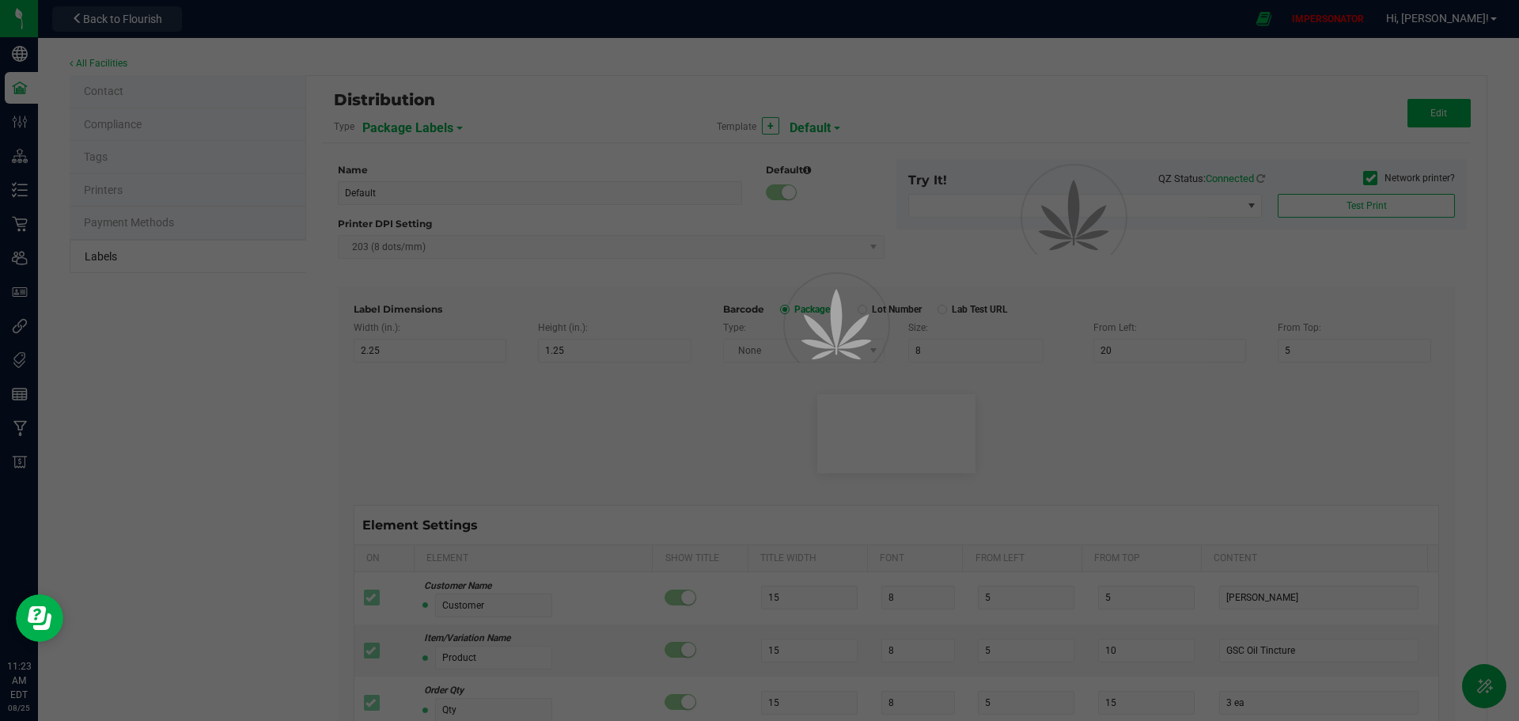
type input "25"
type input "10"
type input "35"
type input "Ingredient one, ingredient two"
type input "Allergens"
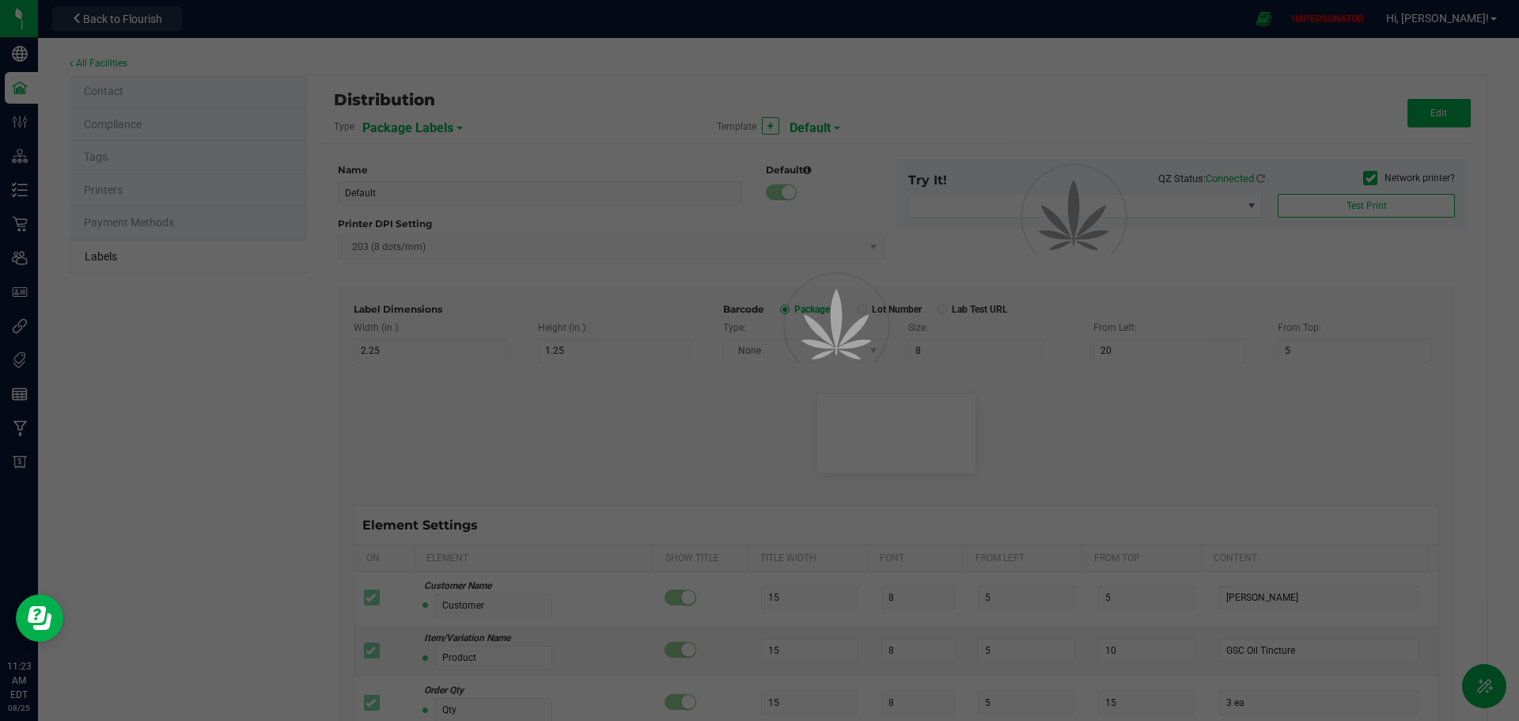
type input "25"
type input "10"
type input "35"
type input "Tree Nuts, Soy, Wheat"
type input "Feel"
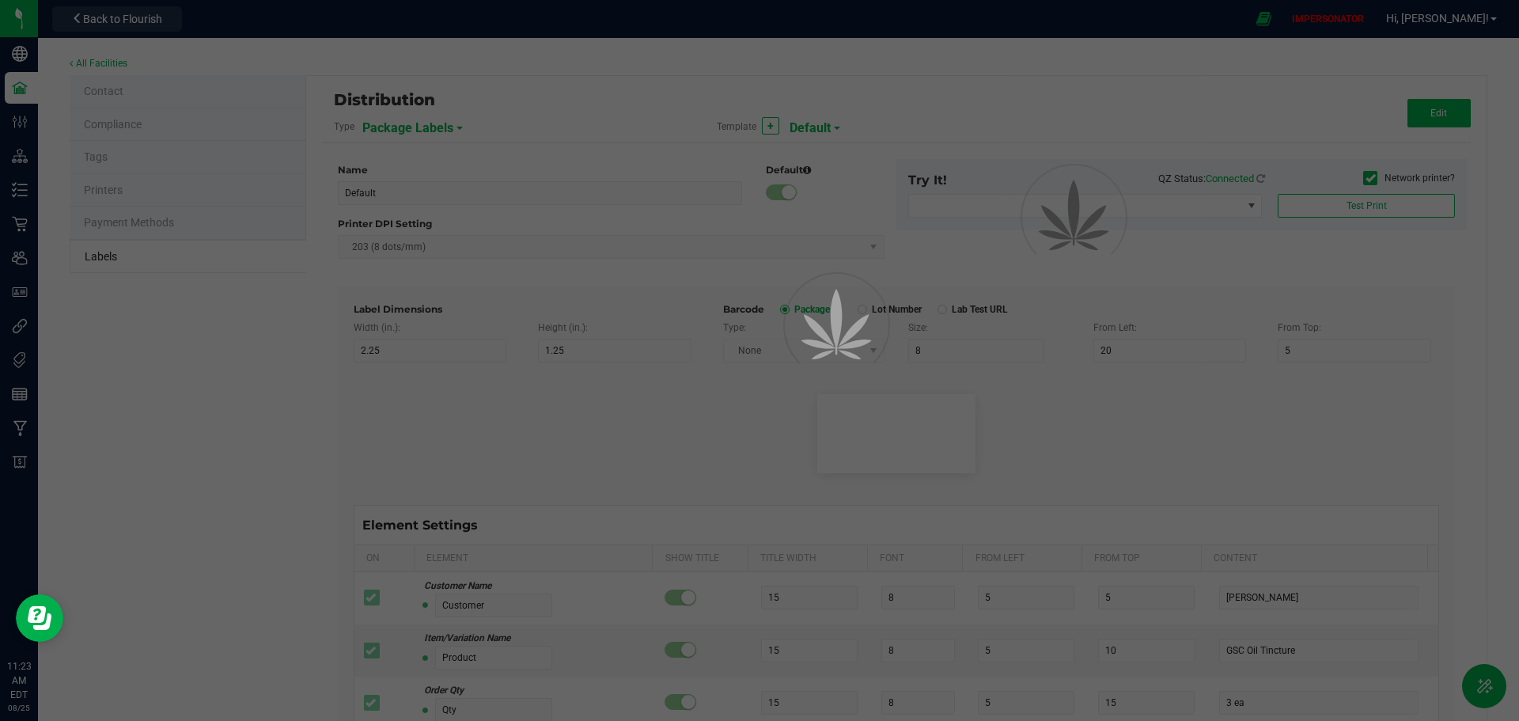
type input "25"
type input "10"
type input "35"
type input "Relaxed"
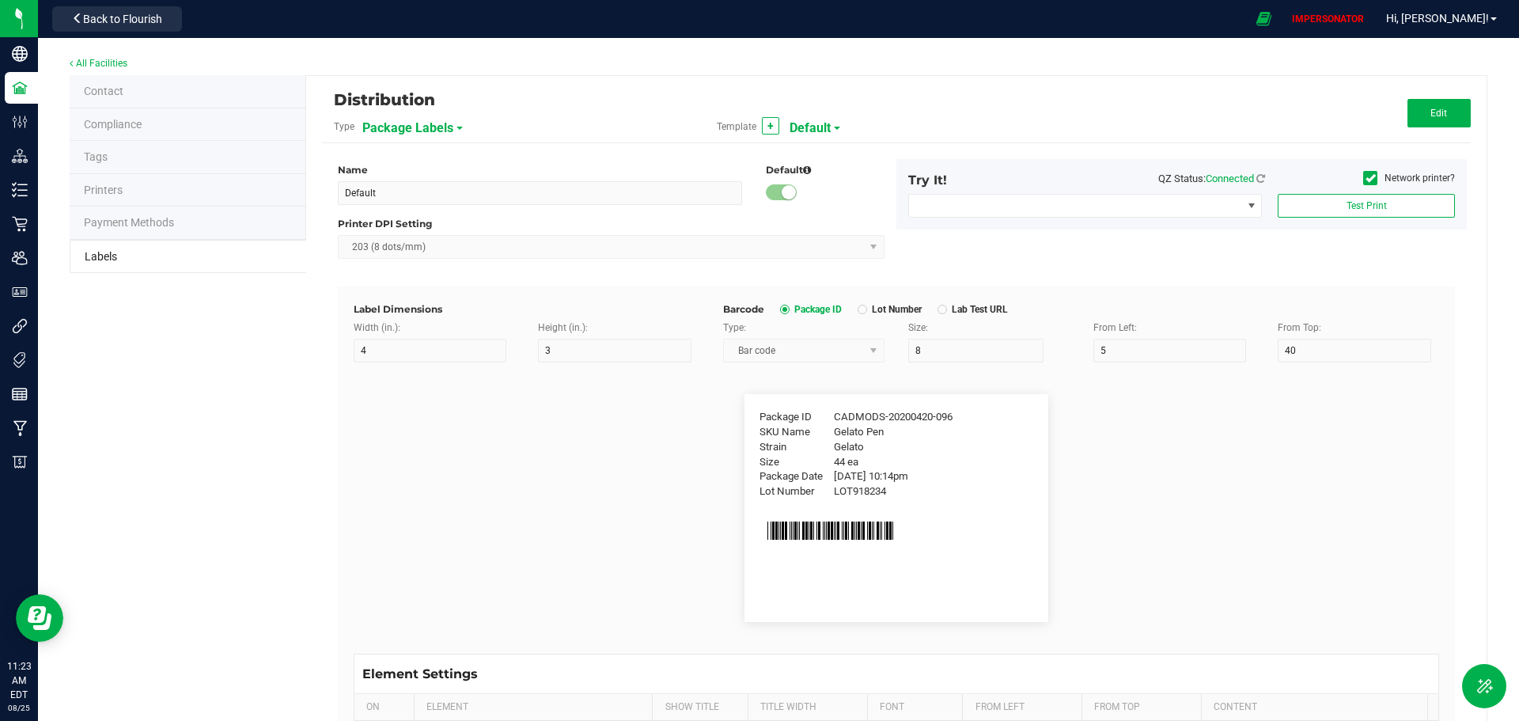
click at [1365, 175] on span at bounding box center [1370, 178] width 14 height 14
click at [0, 0] on input "Network printer?" at bounding box center [0, 0] width 0 height 0
click at [568, 400] on flourish-label-viewer "Package ID CADMODS-20200420-096 SKU Name Gelato Pen Strain Gelato Size 44 ea Pa…" at bounding box center [897, 508] width 1086 height 228
click at [1431, 118] on span "Edit" at bounding box center [1439, 113] width 17 height 11
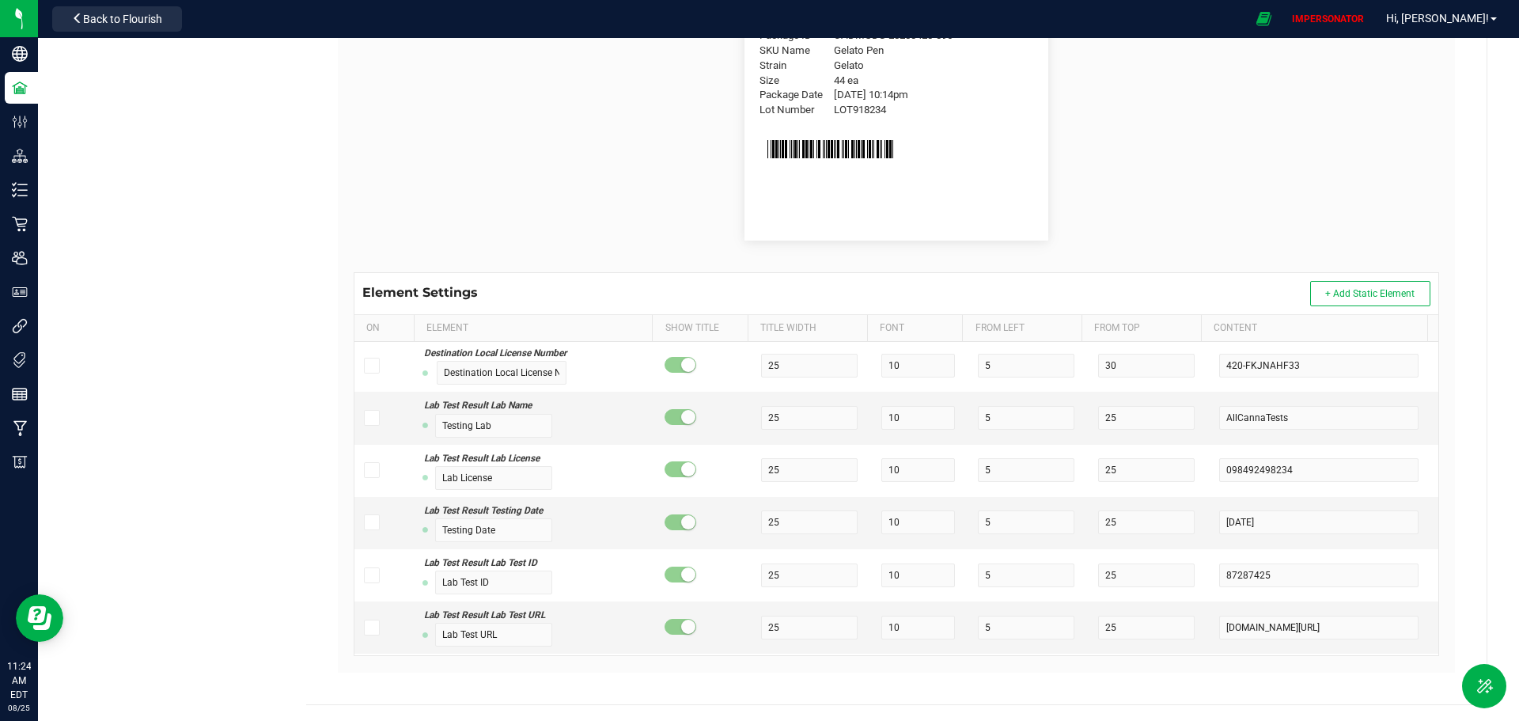
scroll to position [2611, 0]
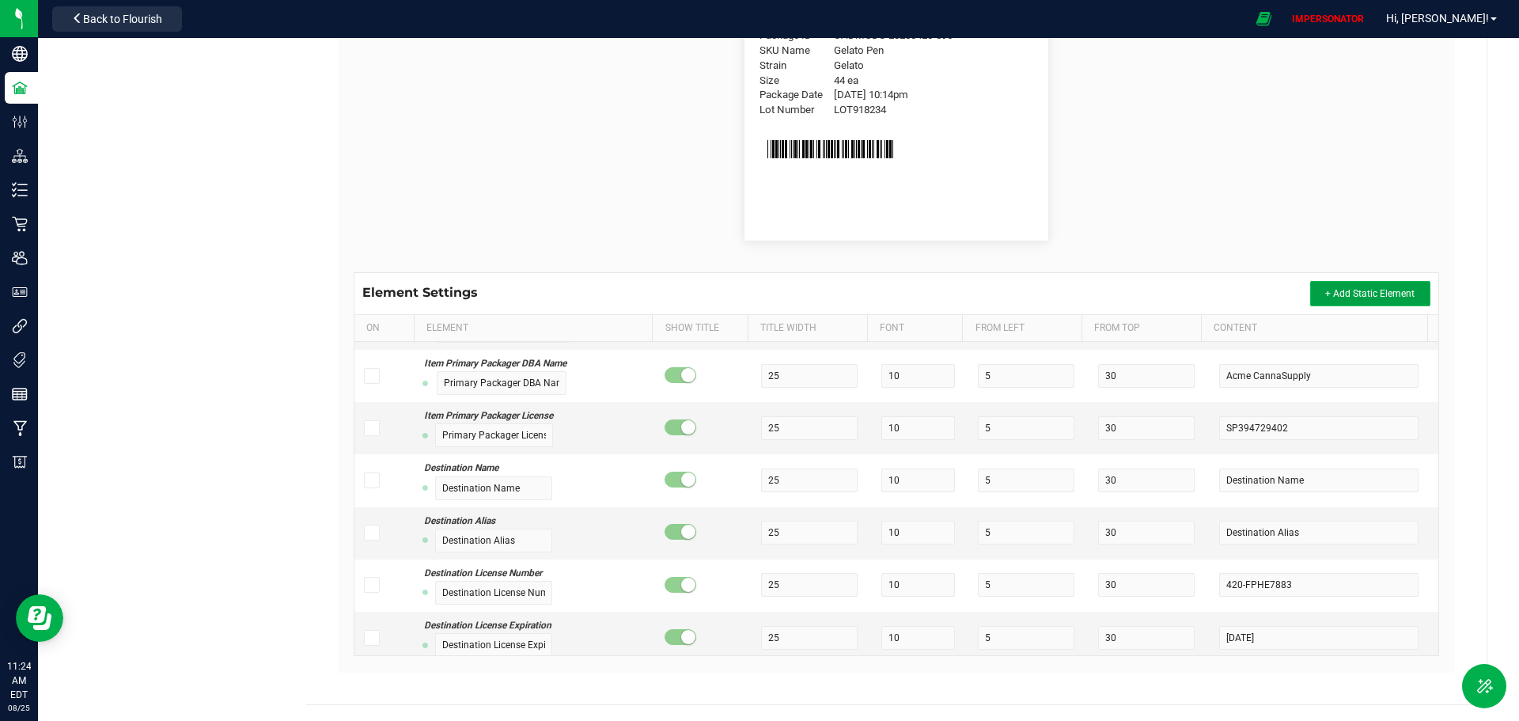
click at [1383, 301] on button "+ Add Static Element" at bounding box center [1370, 293] width 120 height 25
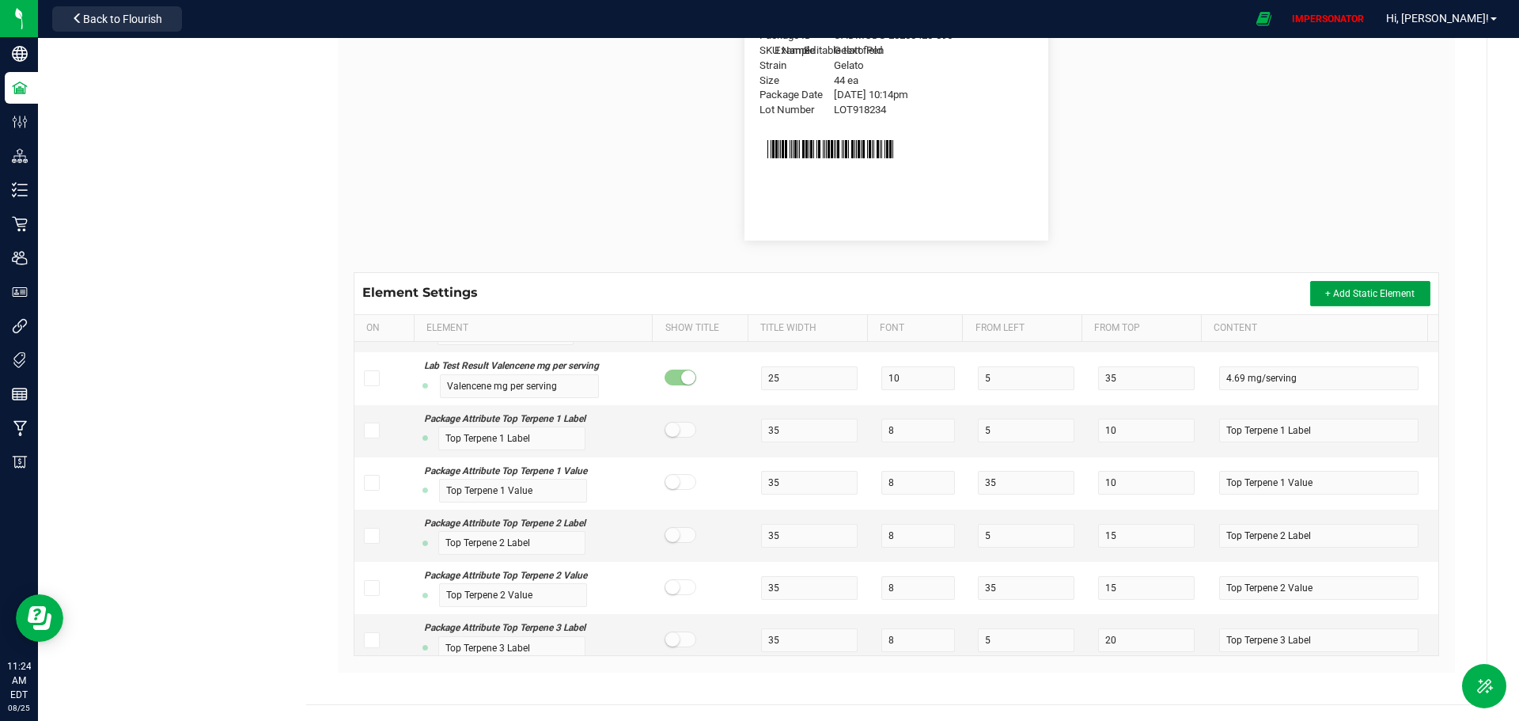
scroll to position [12378, 0]
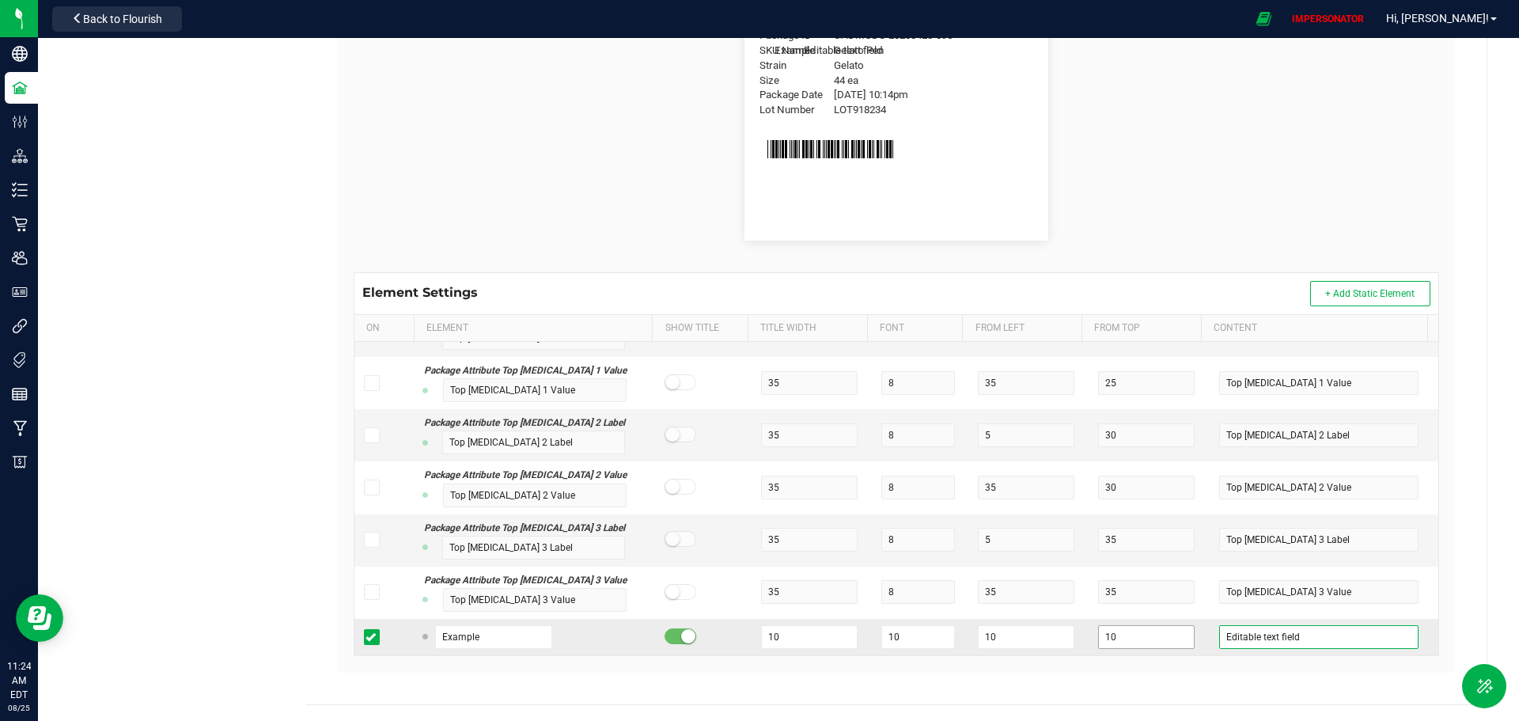
drag, startPoint x: 1319, startPoint y: 632, endPoint x: 1158, endPoint y: 640, distance: 160.8
click at [1158, 640] on tr "Example 10 10 10 10 Editable text field" at bounding box center [897, 637] width 1084 height 36
type input "ughasiuhasdgouhafrviouhg"
click at [795, 632] on input "10" at bounding box center [809, 637] width 97 height 24
drag, startPoint x: 753, startPoint y: 108, endPoint x: 816, endPoint y: 114, distance: 62.8
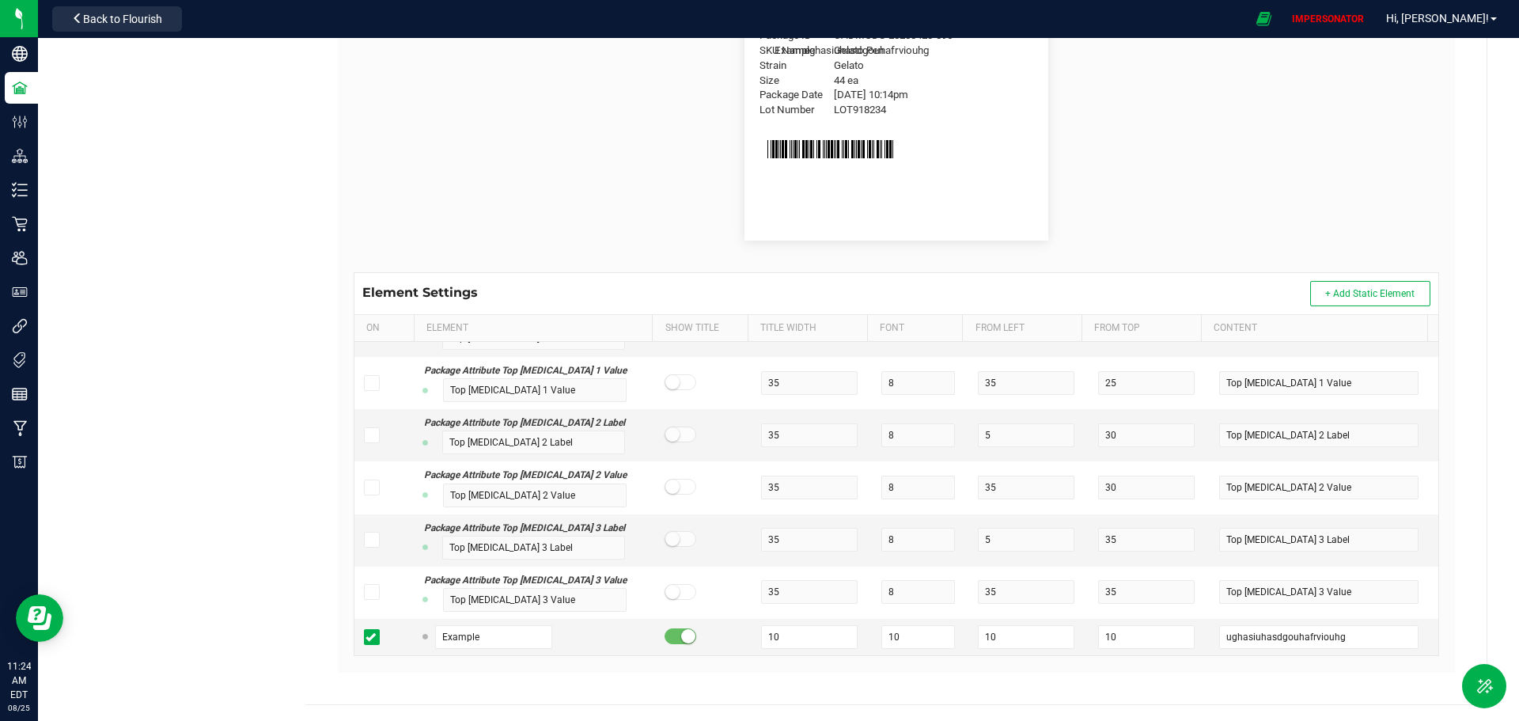
click at [816, 114] on span "Lot Number" at bounding box center [797, 110] width 74 height 16
click at [789, 633] on input "10" at bounding box center [809, 637] width 97 height 24
click at [903, 632] on input "10" at bounding box center [919, 637] width 74 height 24
click at [1003, 628] on input "10" at bounding box center [1026, 637] width 97 height 24
type input "11"
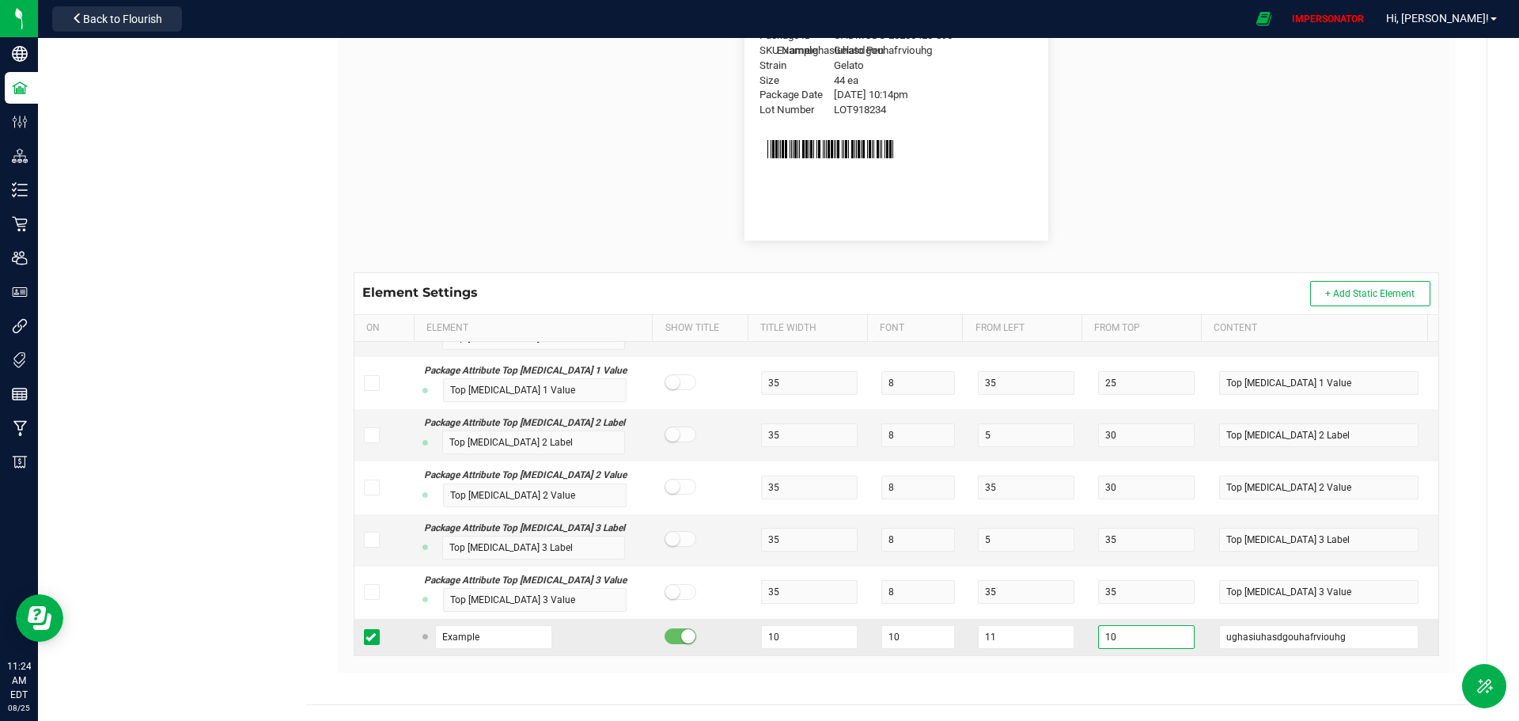
click at [1105, 643] on input "10" at bounding box center [1146, 637] width 97 height 24
click at [1129, 688] on div "Name Default Default Printer DPI Setting 203 (8 dots/mm) Try It! QZ Status: Con…" at bounding box center [896, 225] width 1125 height 927
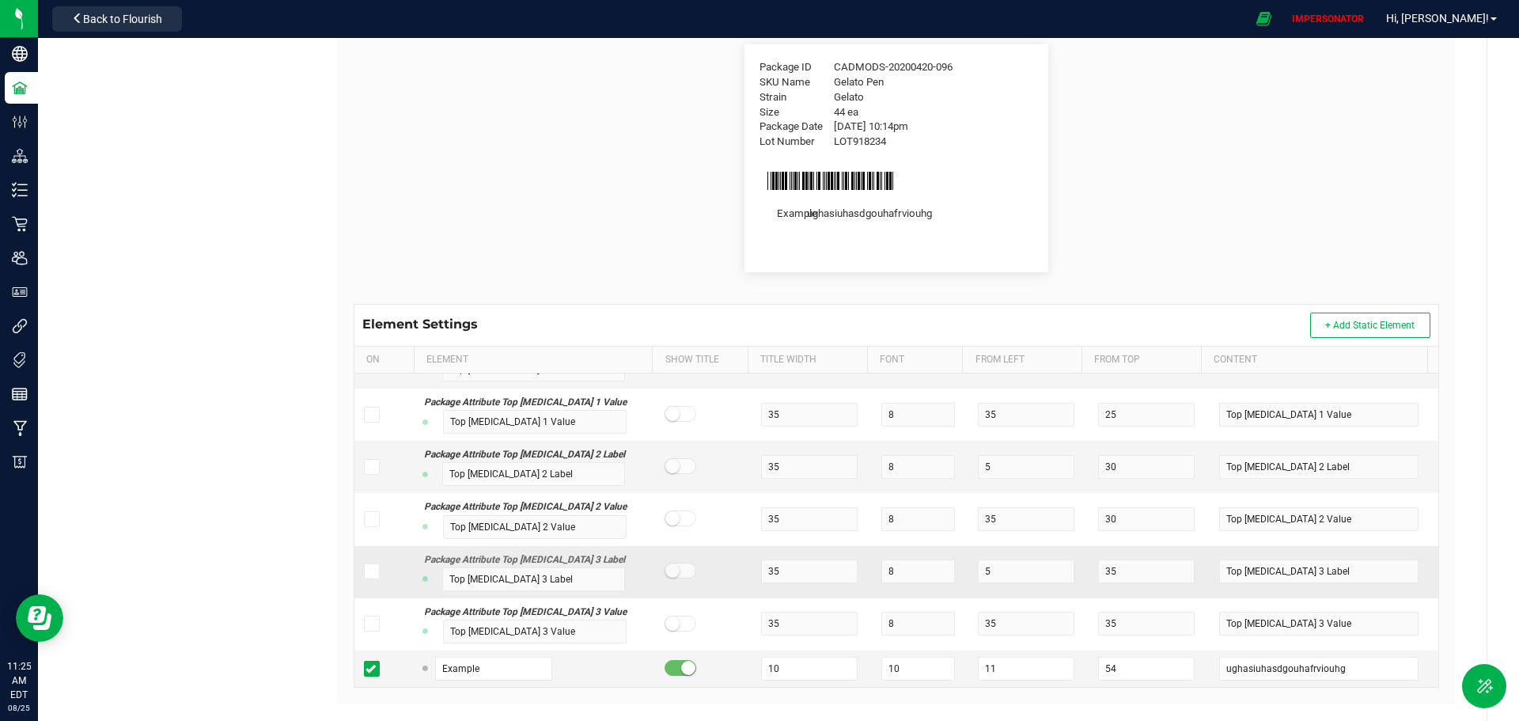
scroll to position [381, 0]
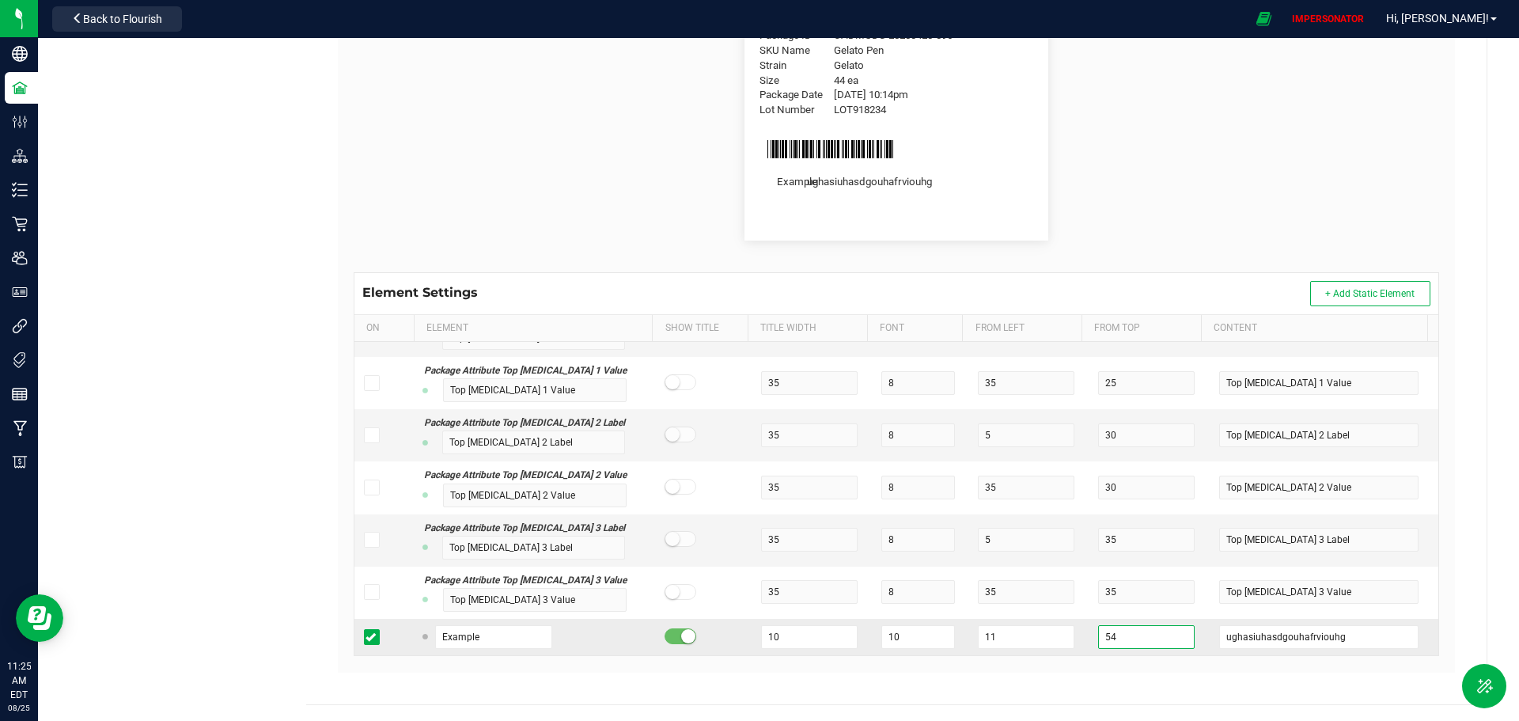
click at [1128, 643] on input "54" at bounding box center [1146, 637] width 97 height 24
type input "58"
click at [995, 640] on input "11" at bounding box center [1026, 637] width 97 height 24
type input "8"
click at [770, 629] on input "10" at bounding box center [809, 637] width 97 height 24
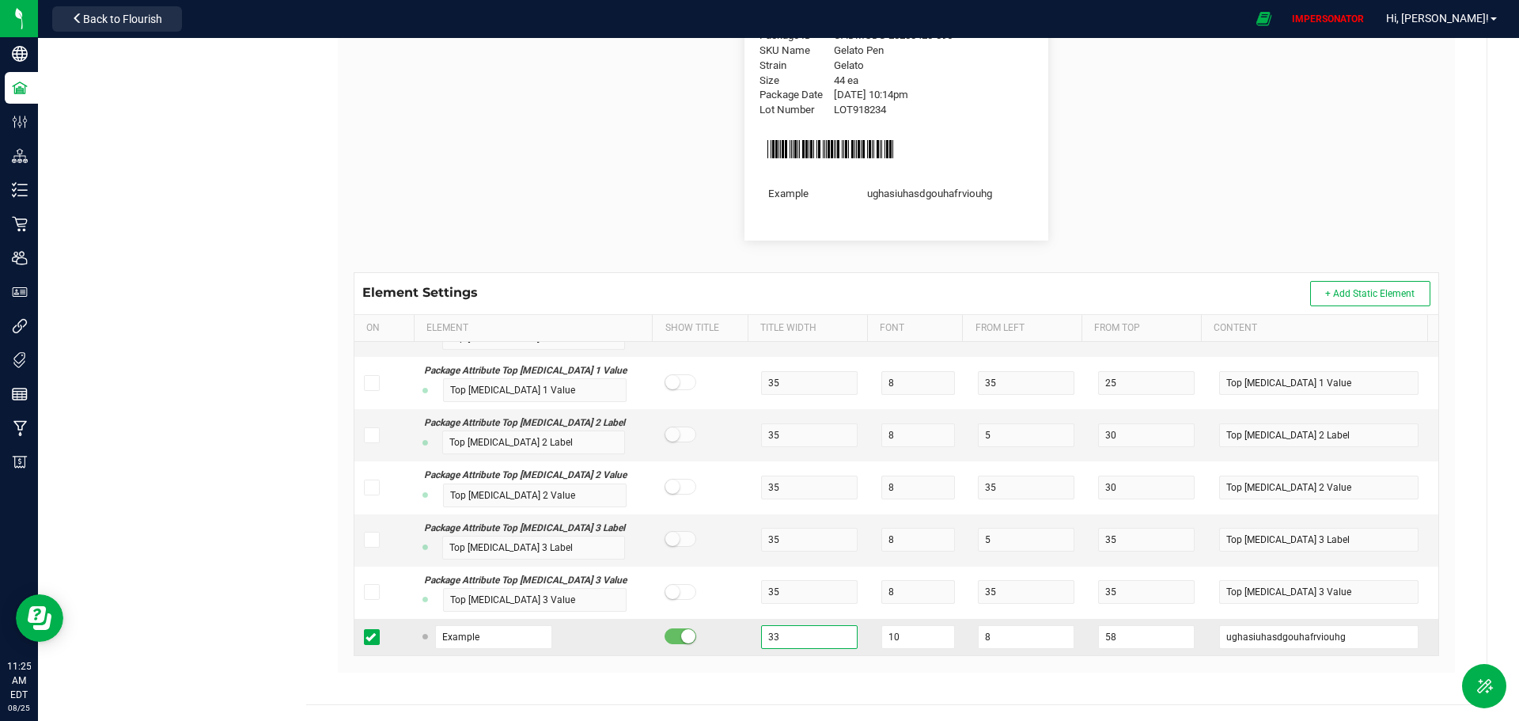
click at [774, 639] on input "33" at bounding box center [809, 637] width 97 height 24
click at [788, 640] on input "32" at bounding box center [809, 637] width 97 height 24
click at [791, 641] on input "31" at bounding box center [809, 637] width 97 height 24
type input "22"
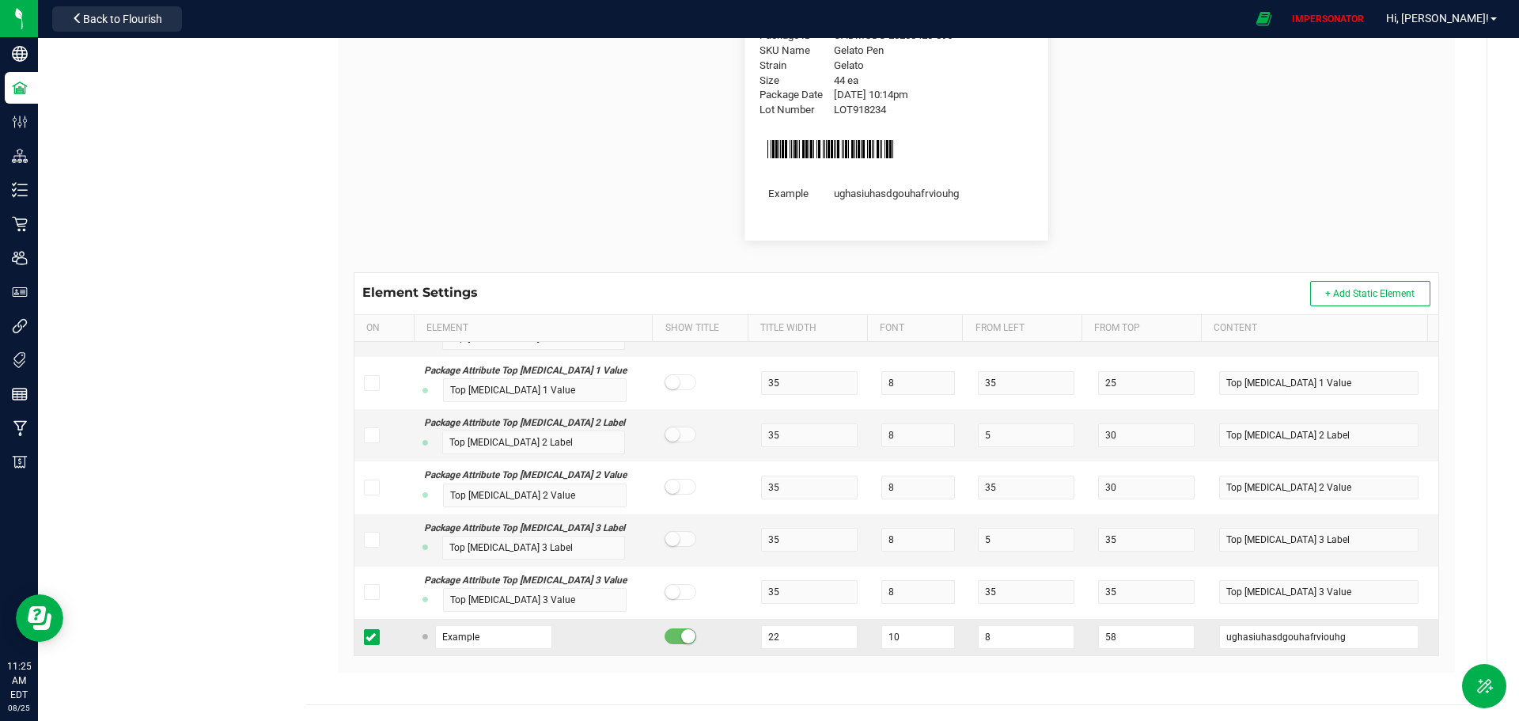
click at [681, 635] on small at bounding box center [688, 636] width 14 height 14
drag, startPoint x: 1192, startPoint y: 631, endPoint x: 1143, endPoint y: 631, distance: 49.1
click at [1143, 631] on tr "Example 22 10 8 58 ughasiuhasdgouhafrviouhg" at bounding box center [897, 637] width 1084 height 36
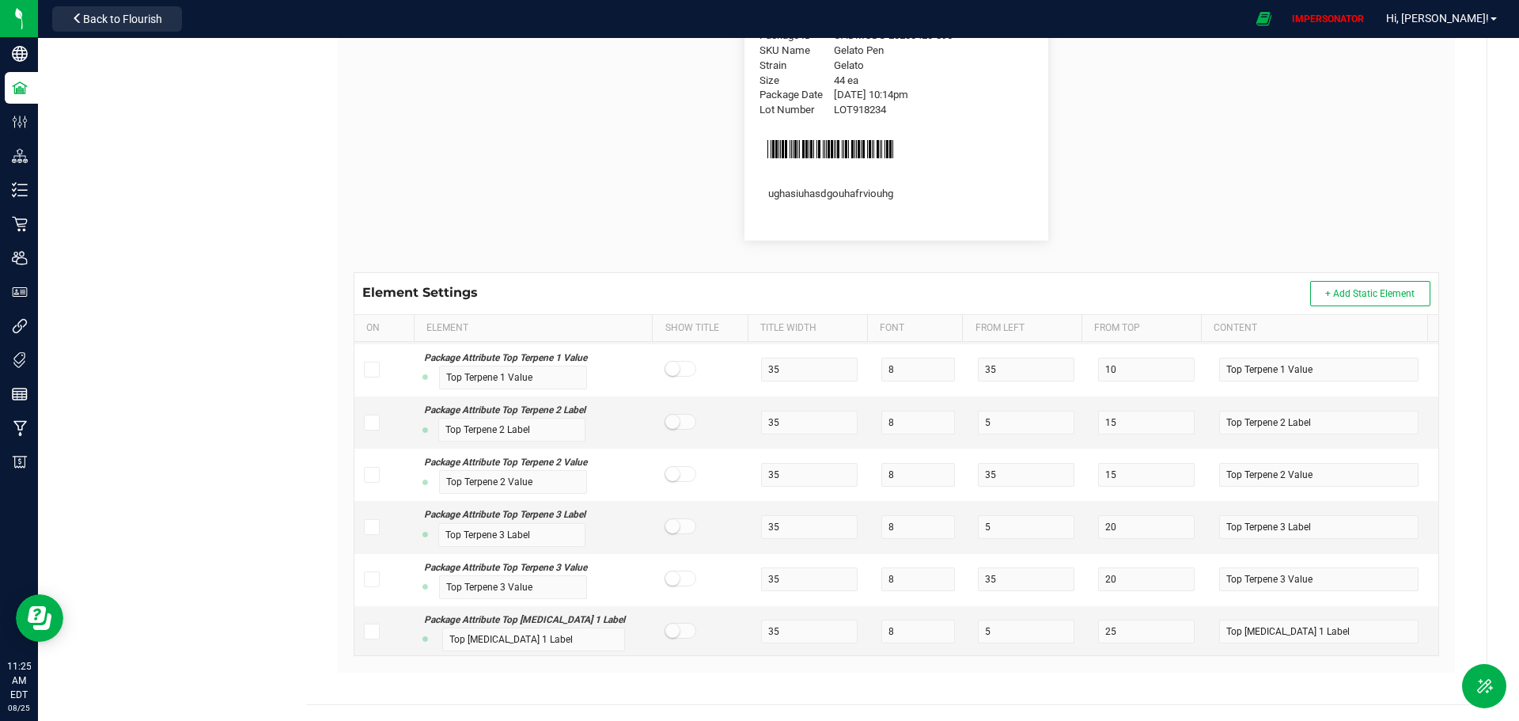
scroll to position [12378, 0]
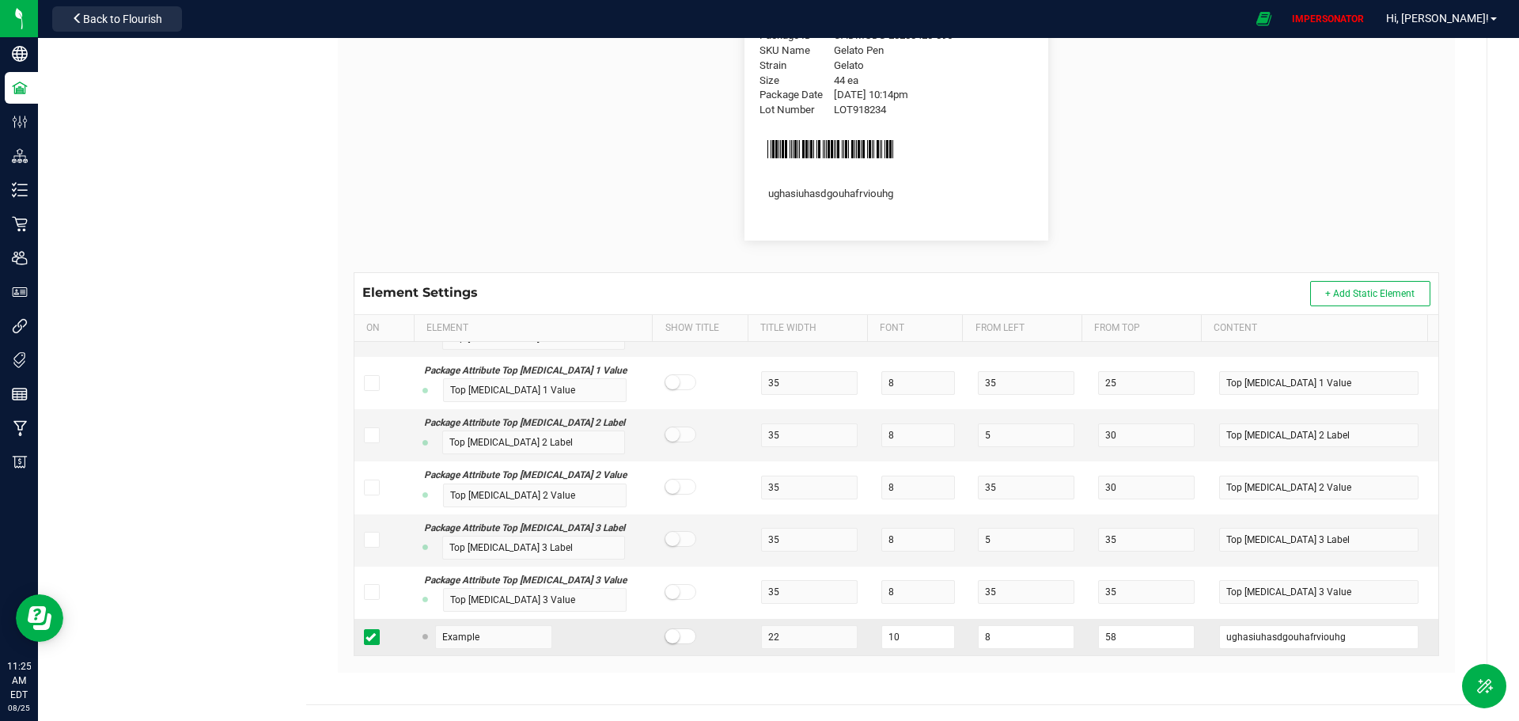
click at [366, 637] on icon at bounding box center [371, 637] width 10 height 0
click at [0, 0] on input "checkbox" at bounding box center [0, 0] width 0 height 0
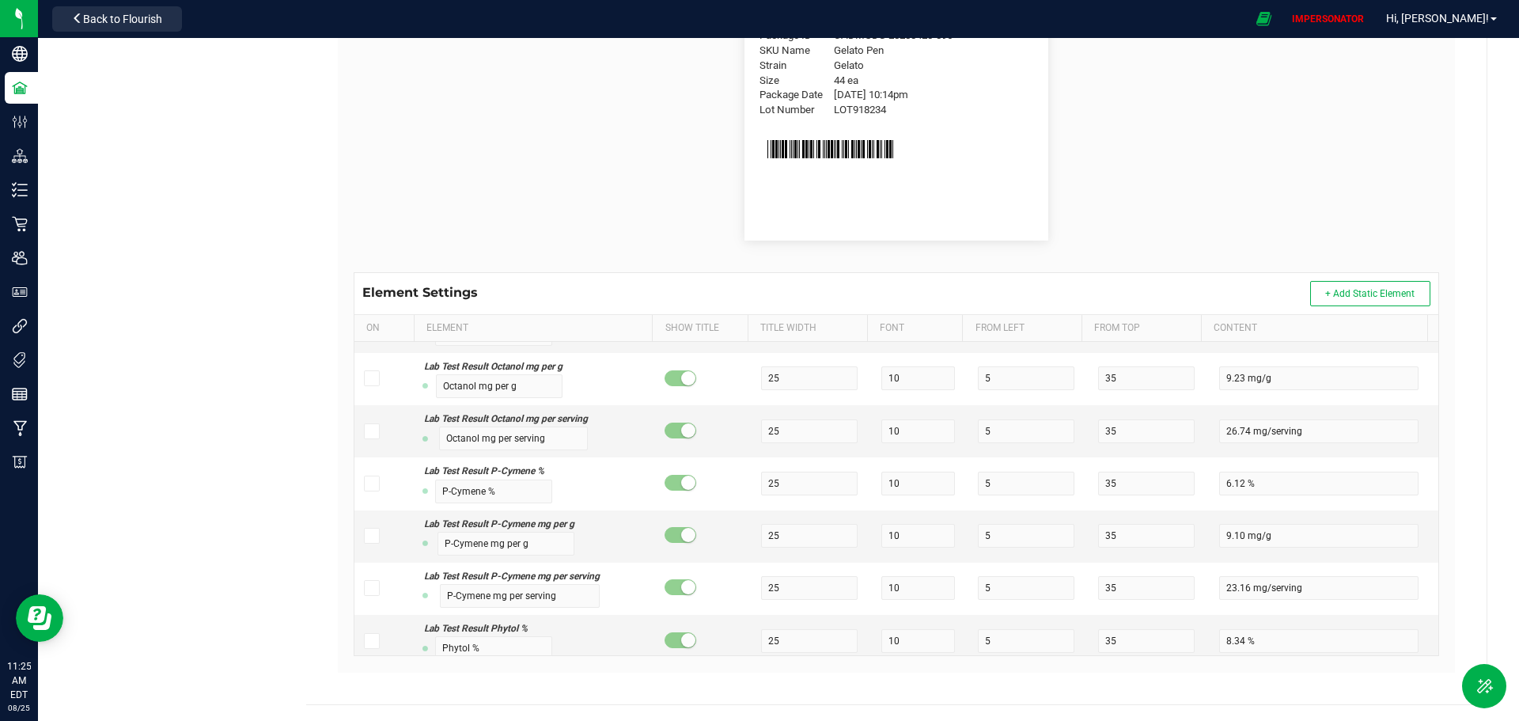
scroll to position [0, 0]
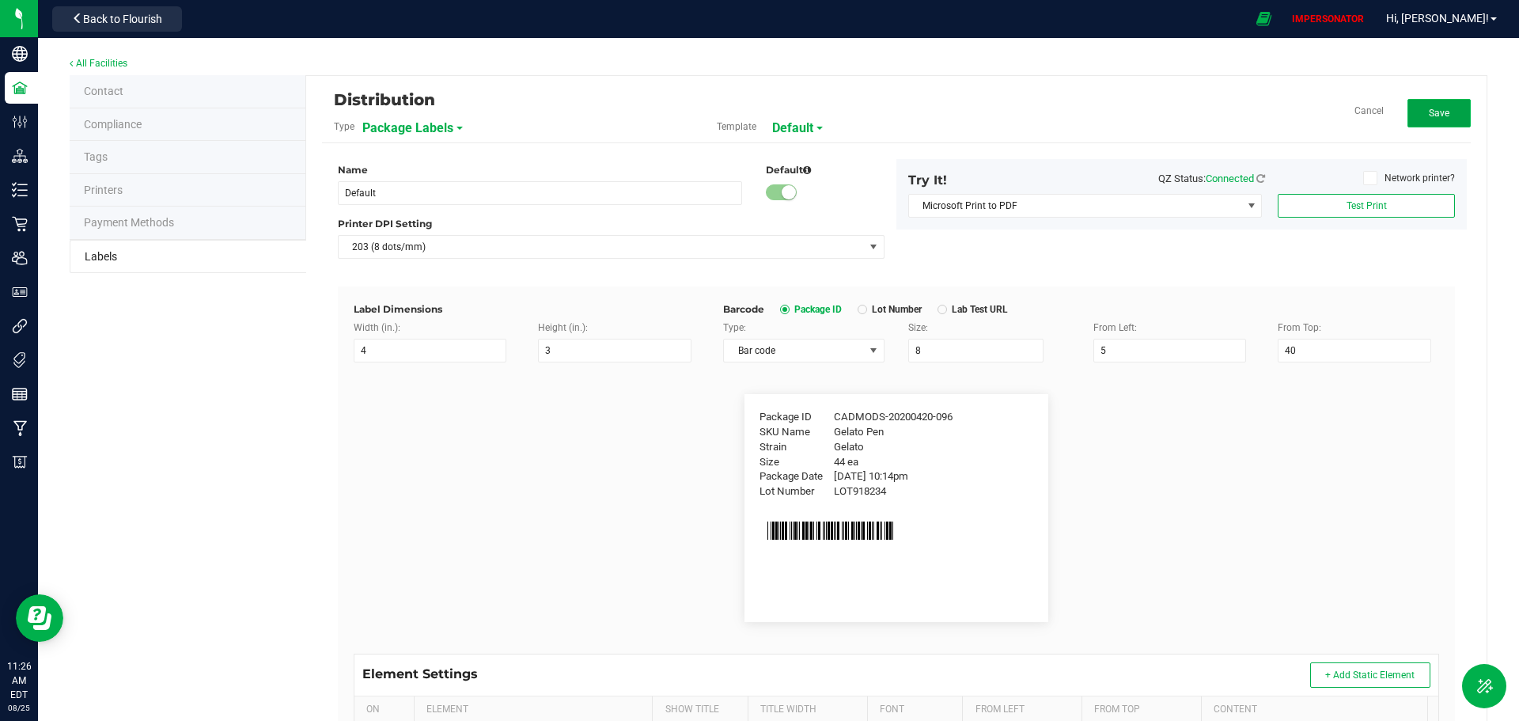
click at [1436, 112] on span "Save" at bounding box center [1439, 113] width 21 height 11
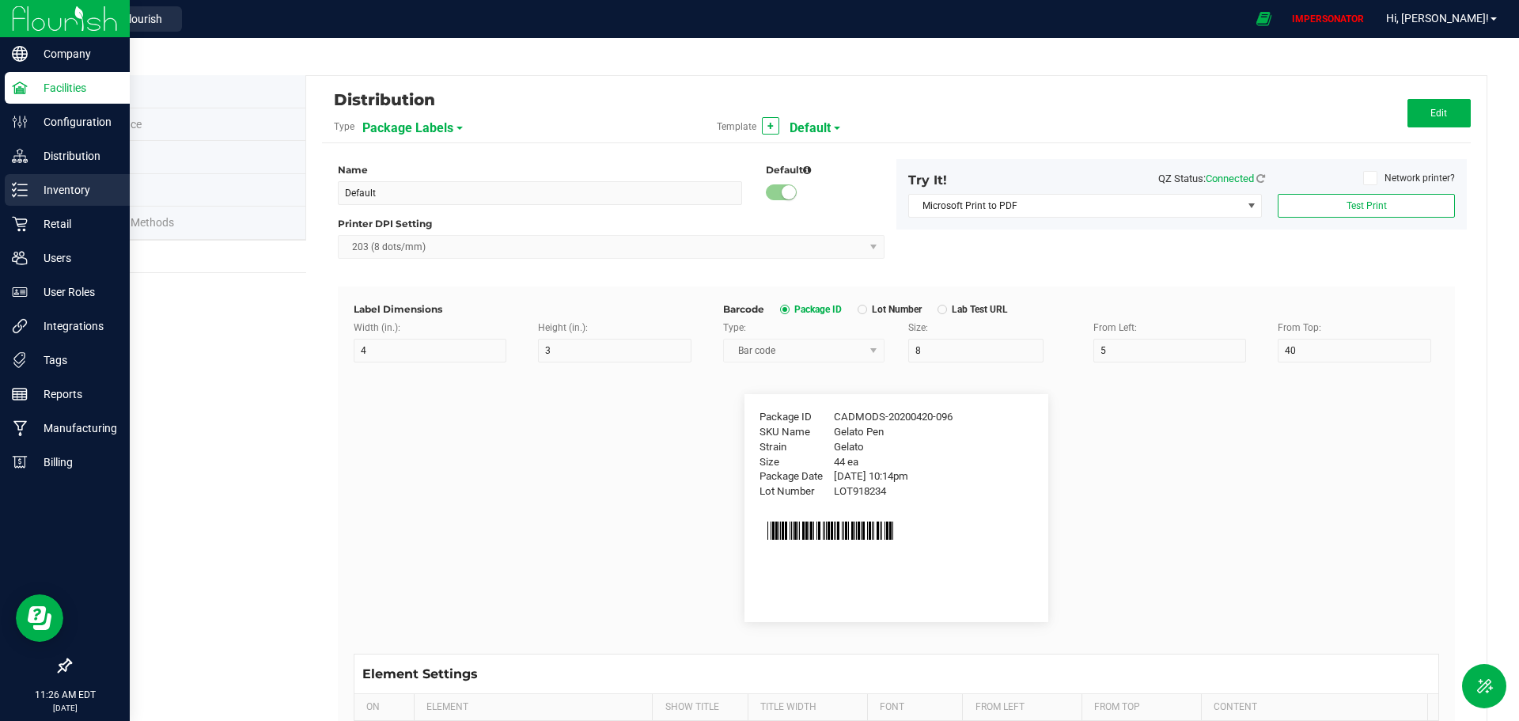
click at [66, 191] on p "Inventory" at bounding box center [75, 189] width 95 height 19
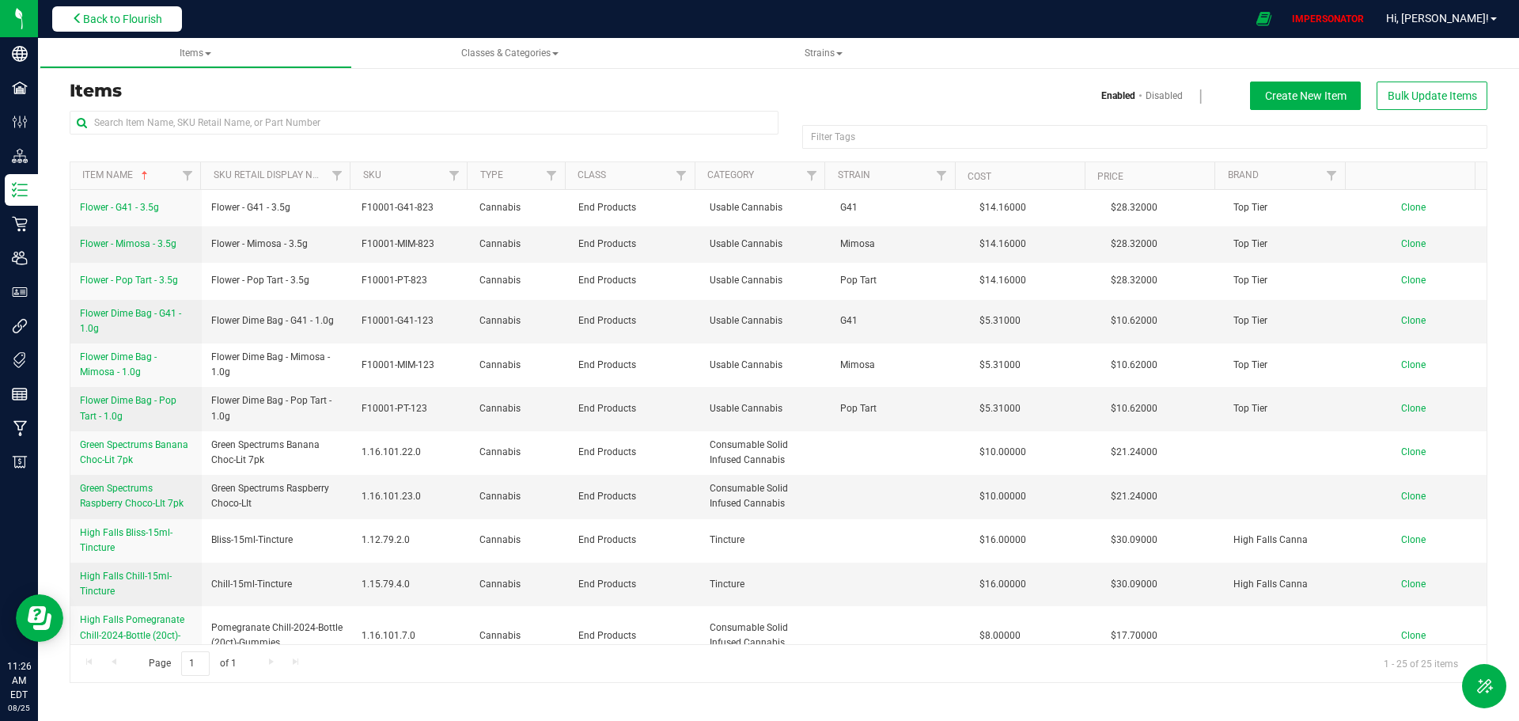
click at [123, 30] on button "Back to Flourish" at bounding box center [117, 18] width 130 height 25
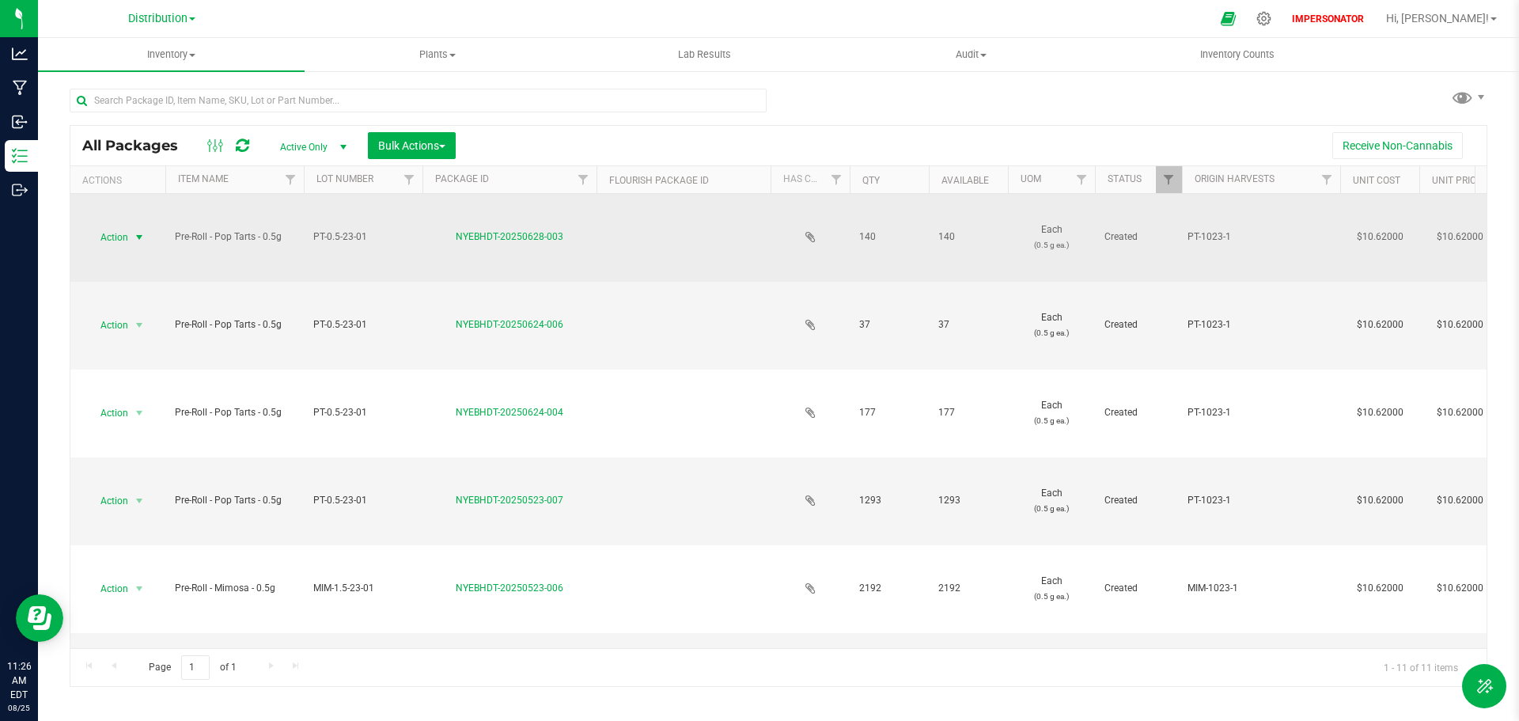
click at [113, 235] on span "Action" at bounding box center [107, 237] width 43 height 22
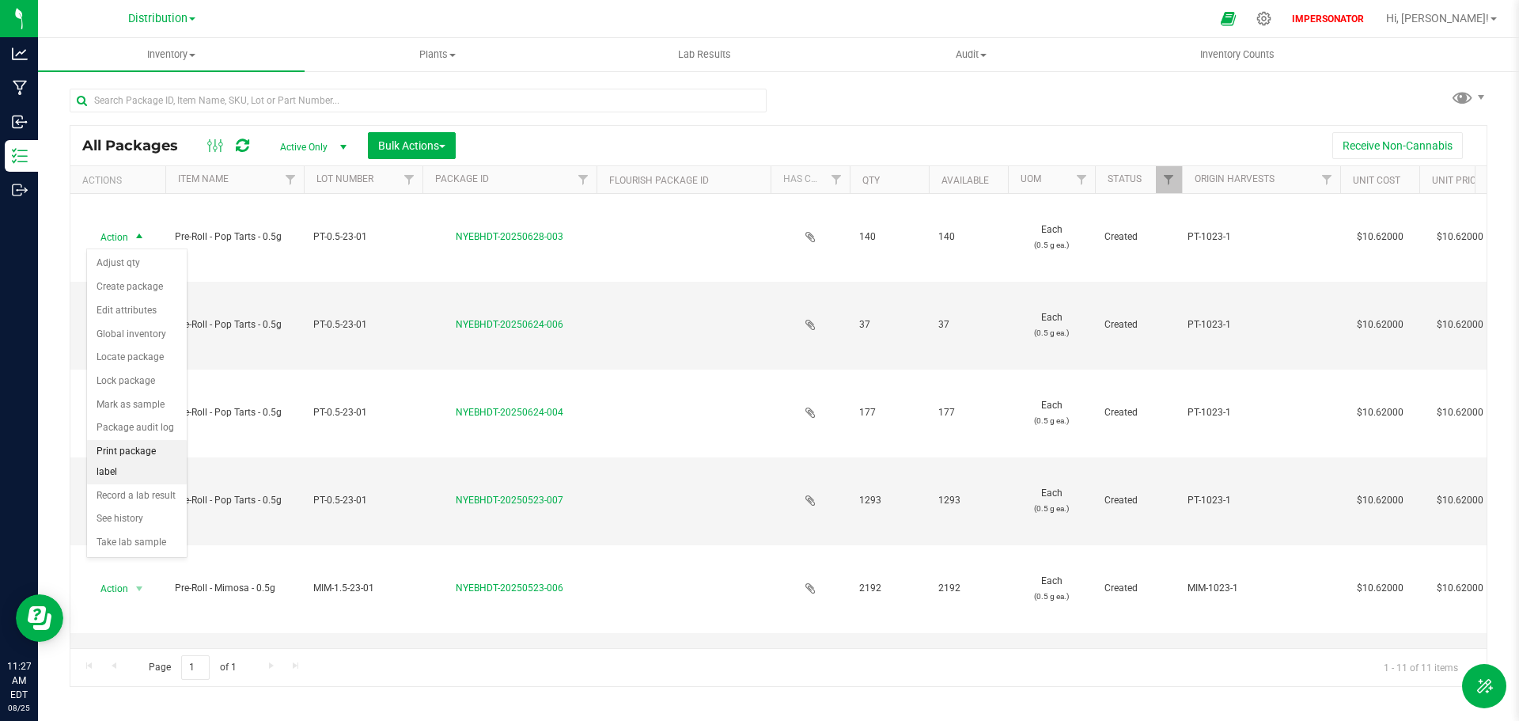
click at [119, 453] on li "Print package label" at bounding box center [137, 462] width 100 height 44
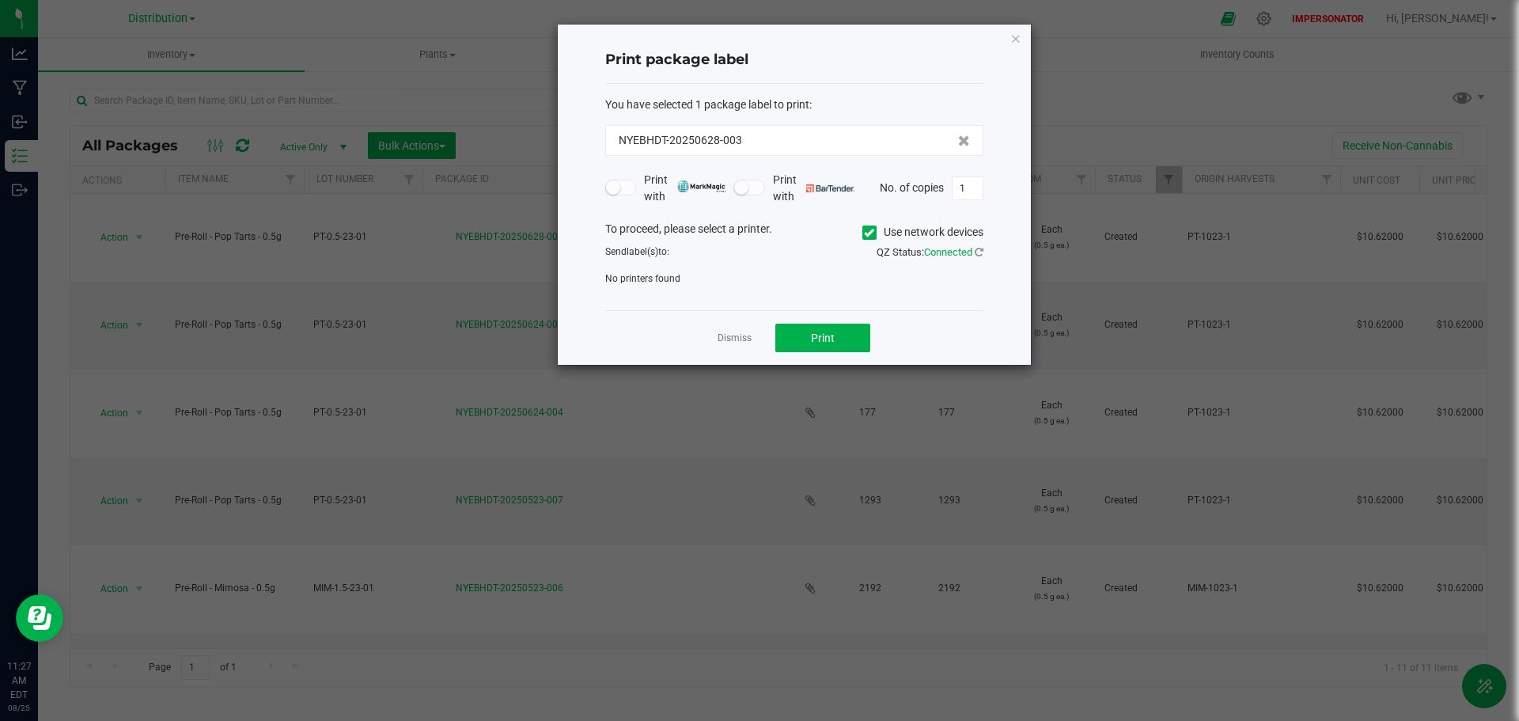
click at [864, 233] on icon at bounding box center [869, 233] width 10 height 0
click at [0, 0] on input "Use network devices" at bounding box center [0, 0] width 0 height 0
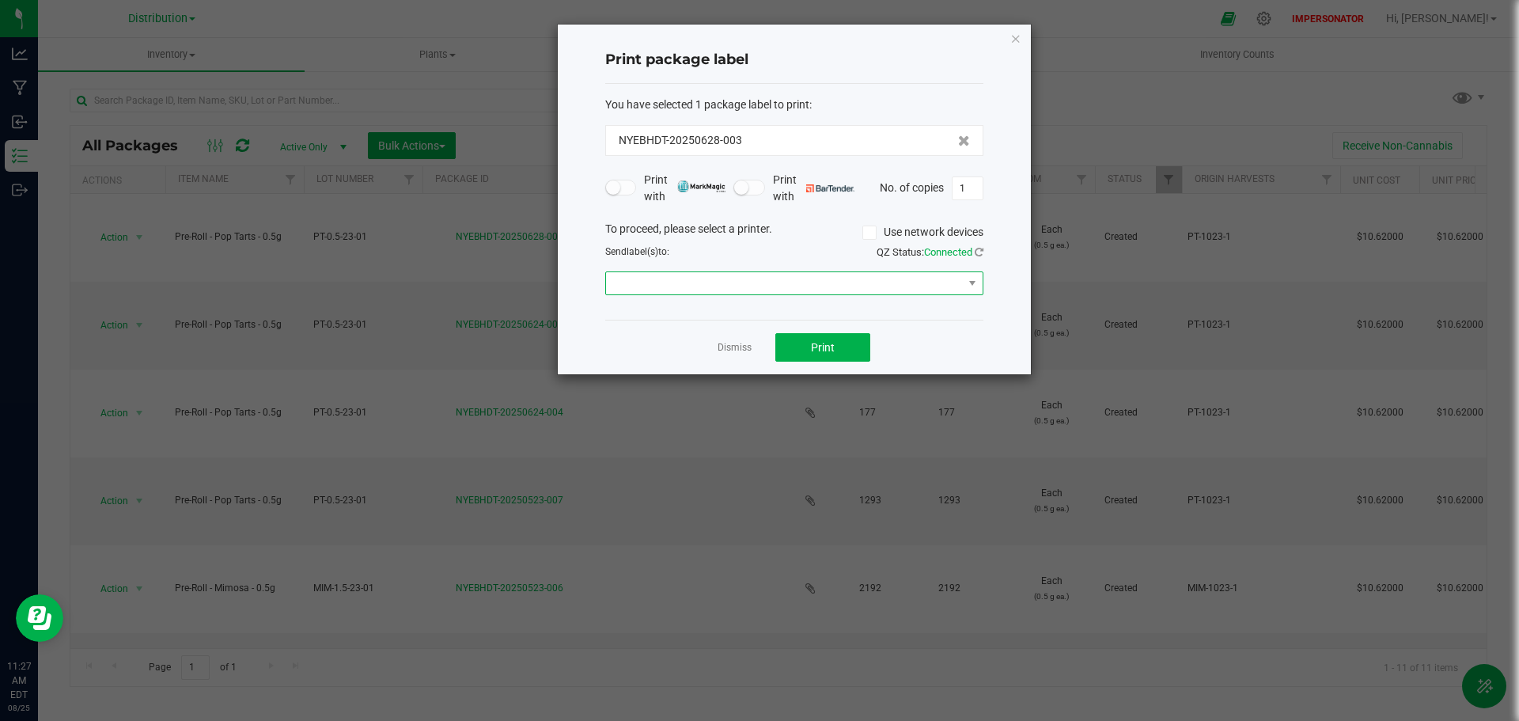
click at [707, 286] on span at bounding box center [784, 283] width 357 height 22
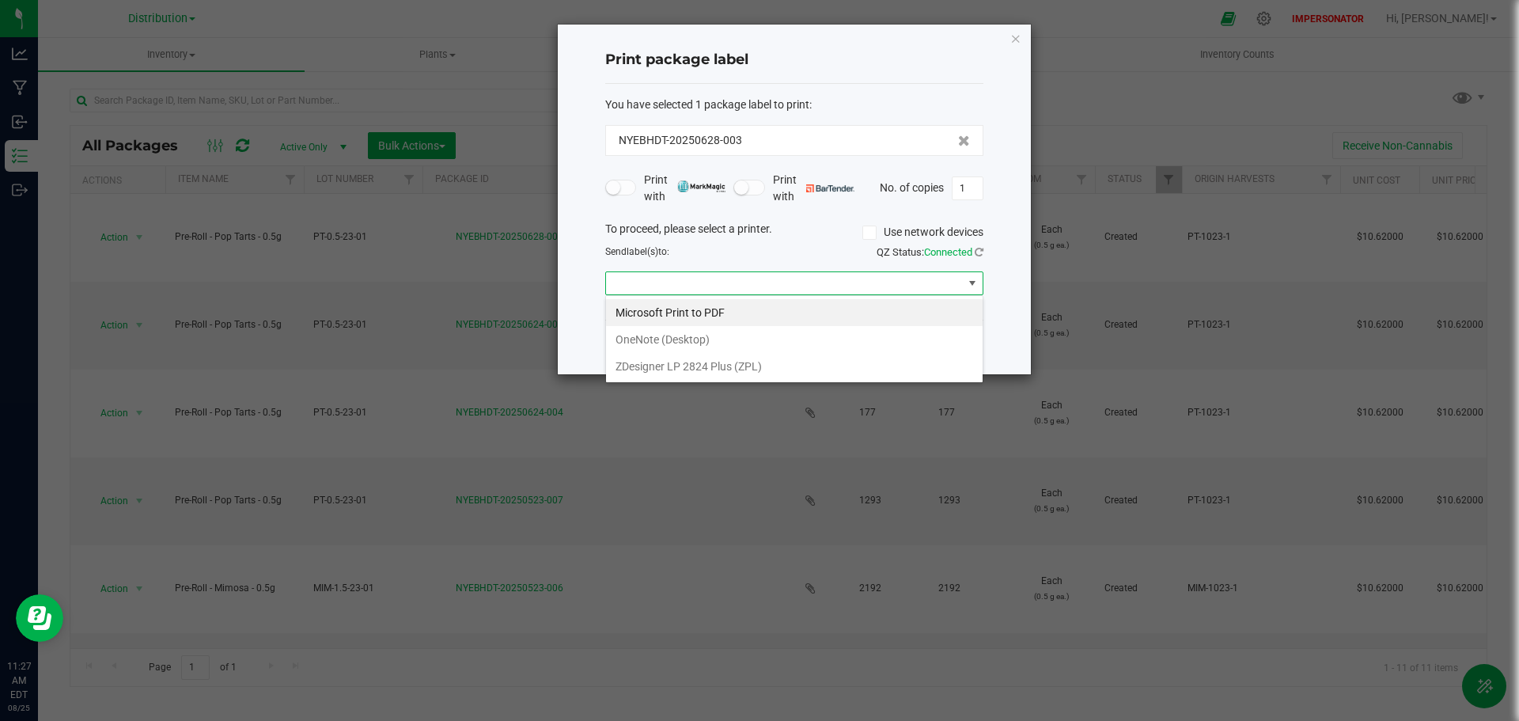
scroll to position [24, 378]
click at [648, 367] on \(ZPL\) "ZDesigner LP 2824 Plus (ZPL)" at bounding box center [794, 366] width 377 height 27
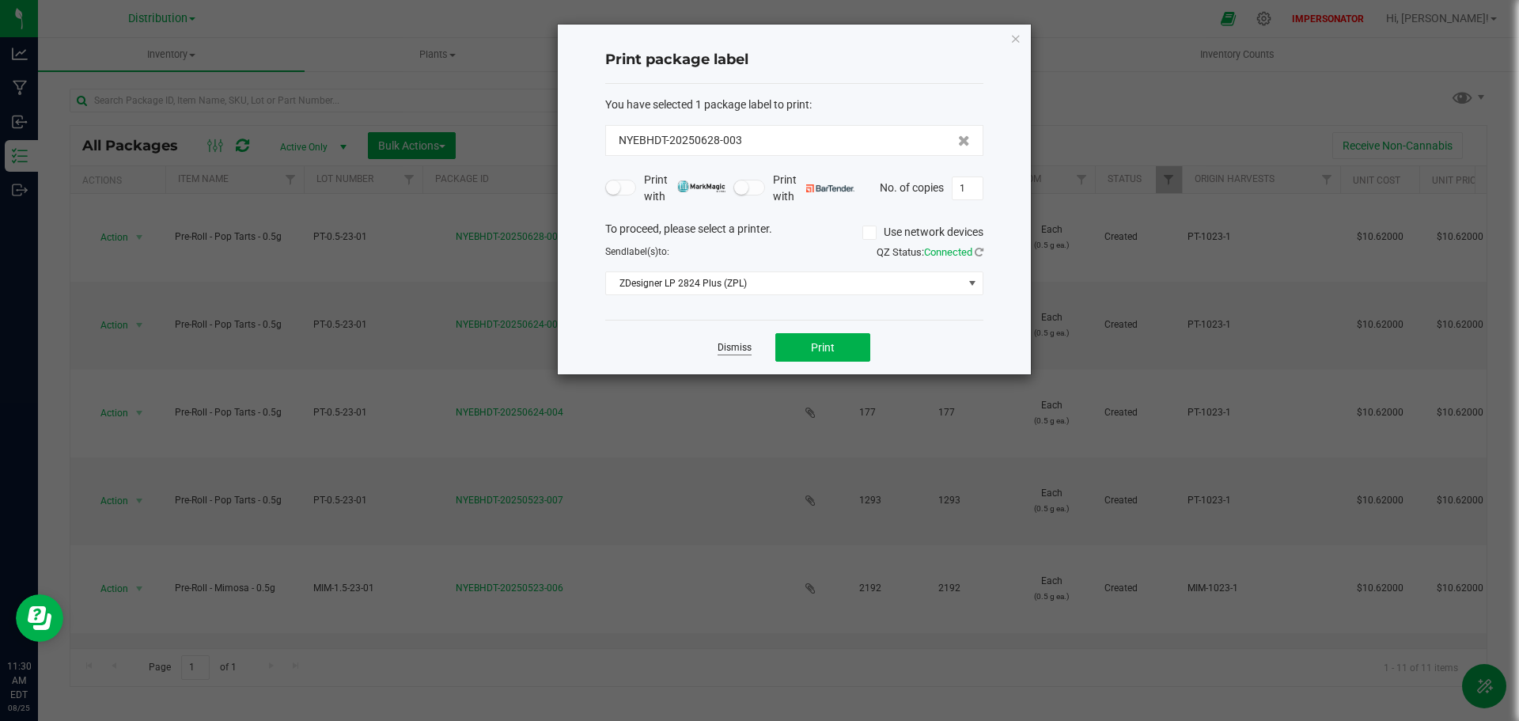
click at [735, 346] on link "Dismiss" at bounding box center [735, 347] width 34 height 13
